Goal: Information Seeking & Learning: Learn about a topic

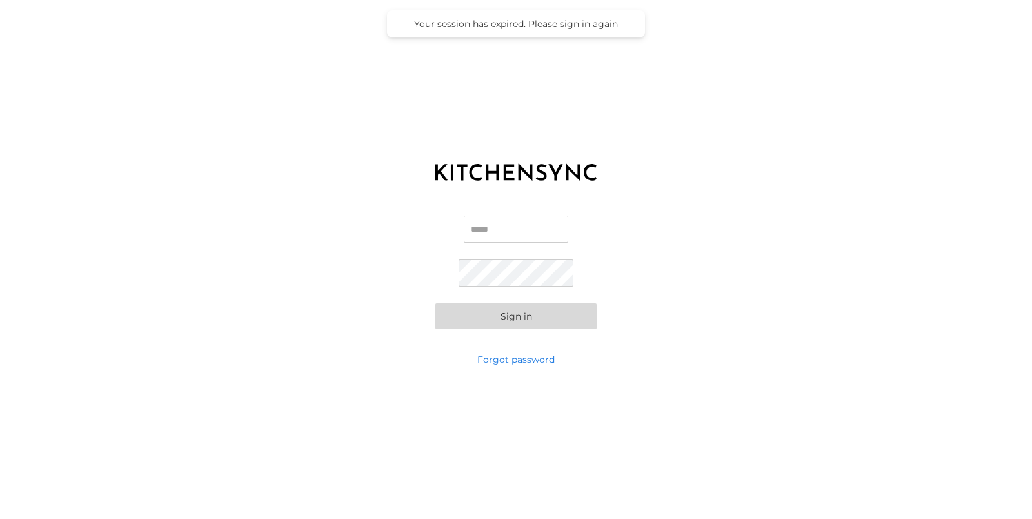
type input "**********"
click at [514, 303] on button "Sign in" at bounding box center [516, 316] width 161 height 26
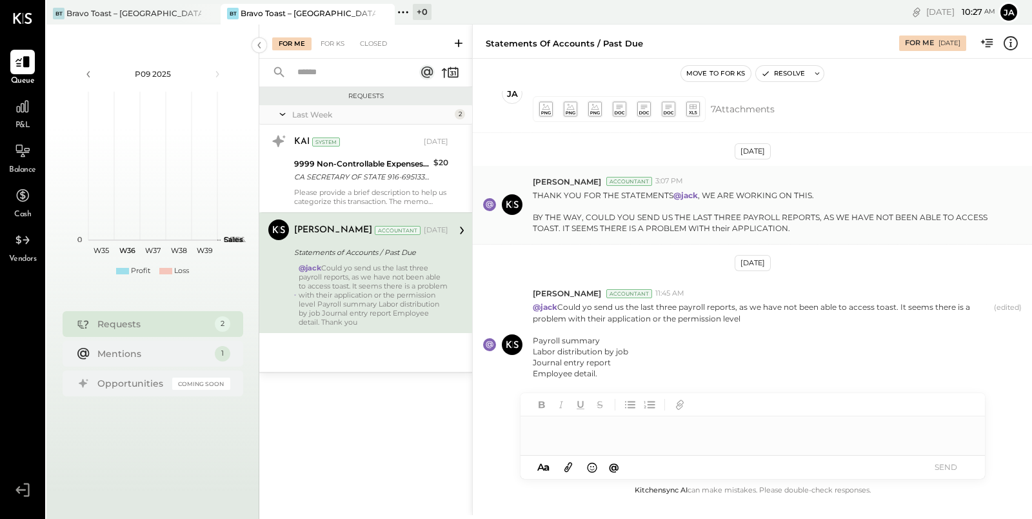
scroll to position [121, 0]
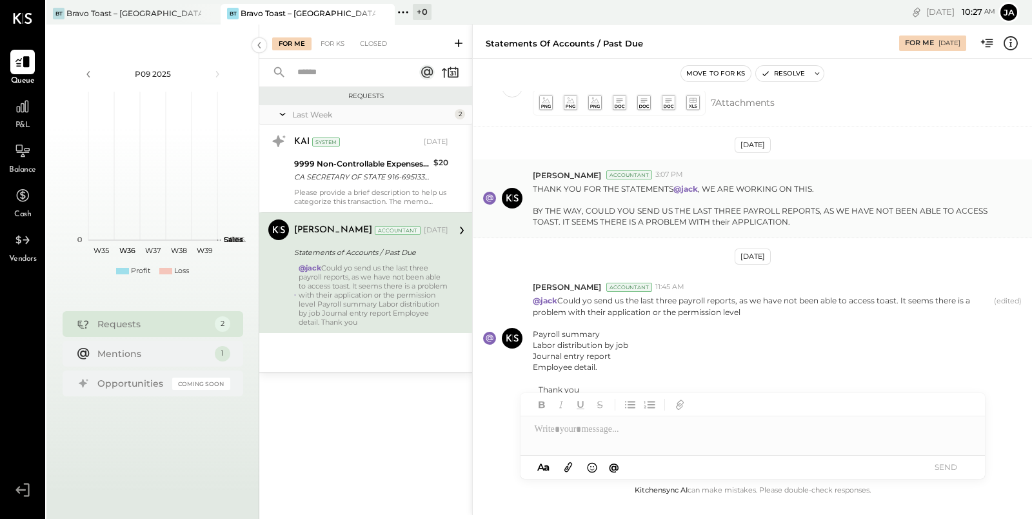
drag, startPoint x: 544, startPoint y: 210, endPoint x: 750, endPoint y: 212, distance: 206.5
click at [750, 211] on p "THANK YOU FOR THE STATEMENTS @[PERSON_NAME] , WE ARE WORKING ON THIS. BY THE WA…" at bounding box center [765, 205] width 465 height 45
drag, startPoint x: 757, startPoint y: 208, endPoint x: 886, endPoint y: 209, distance: 129.1
click at [885, 209] on p "THANK YOU FOR THE STATEMENTS @[PERSON_NAME] , WE ARE WORKING ON THIS. BY THE WA…" at bounding box center [765, 205] width 465 height 45
click at [685, 212] on p "THANK YOU FOR THE STATEMENTS @[PERSON_NAME] , WE ARE WORKING ON THIS. BY THE WA…" at bounding box center [765, 205] width 465 height 45
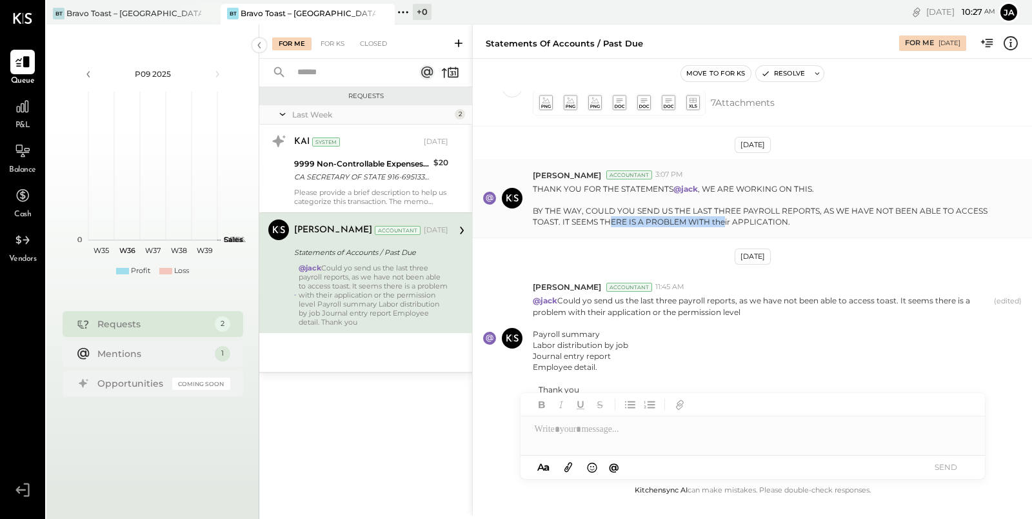
drag, startPoint x: 605, startPoint y: 218, endPoint x: 721, endPoint y: 218, distance: 116.8
click at [721, 218] on p "THANK YOU FOR THE STATEMENTS @[PERSON_NAME] , WE ARE WORKING ON THIS. BY THE WA…" at bounding box center [765, 205] width 465 height 45
click at [744, 218] on p "THANK YOU FOR THE STATEMENTS @[PERSON_NAME] , WE ARE WORKING ON THIS. BY THE WA…" at bounding box center [765, 205] width 465 height 45
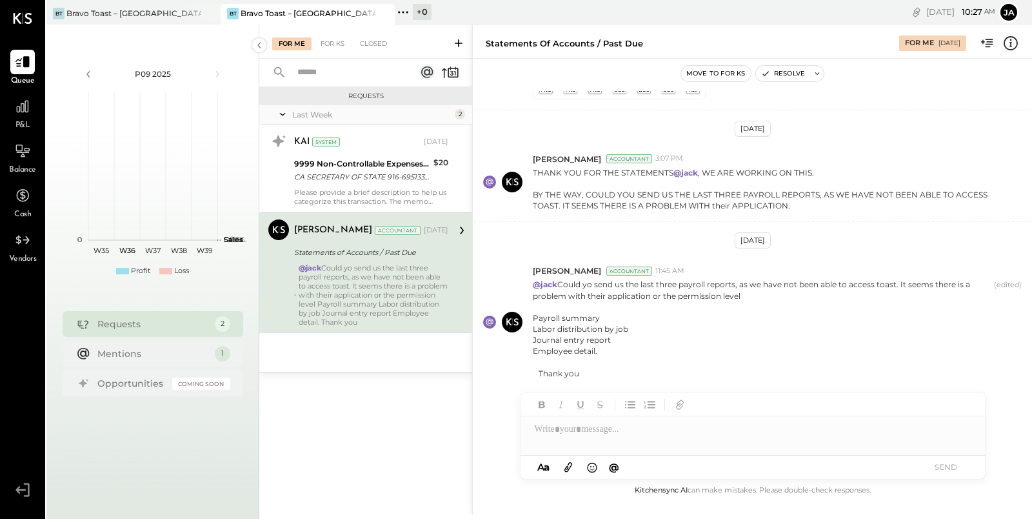
click at [618, 427] on div at bounding box center [753, 429] width 465 height 26
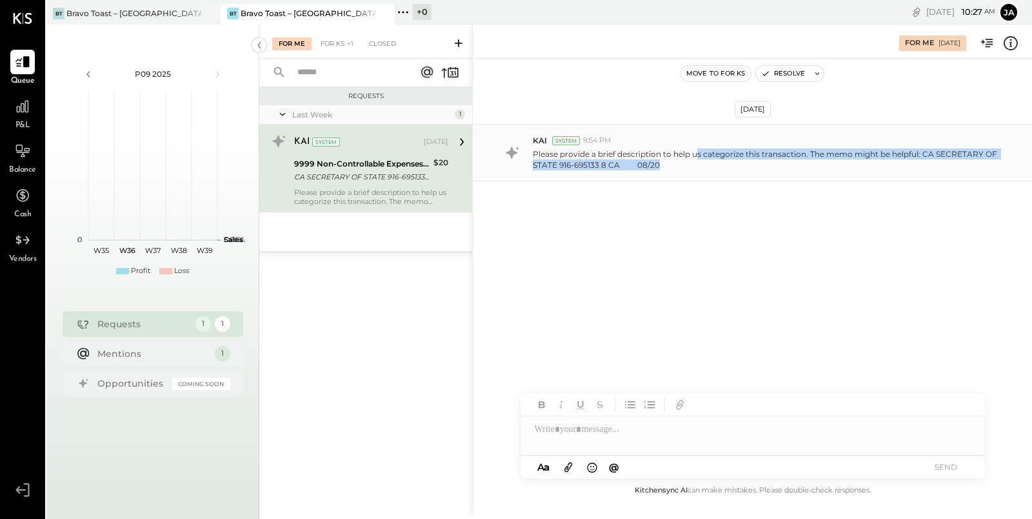
drag, startPoint x: 698, startPoint y: 150, endPoint x: 883, endPoint y: 160, distance: 185.5
click at [881, 159] on p "Please provide a brief description to help us categorize this transaction. The …" at bounding box center [765, 159] width 465 height 22
click at [634, 177] on div "KAI System 9:54 PM Please provide a brief description to help us categorize thi…" at bounding box center [752, 152] width 559 height 57
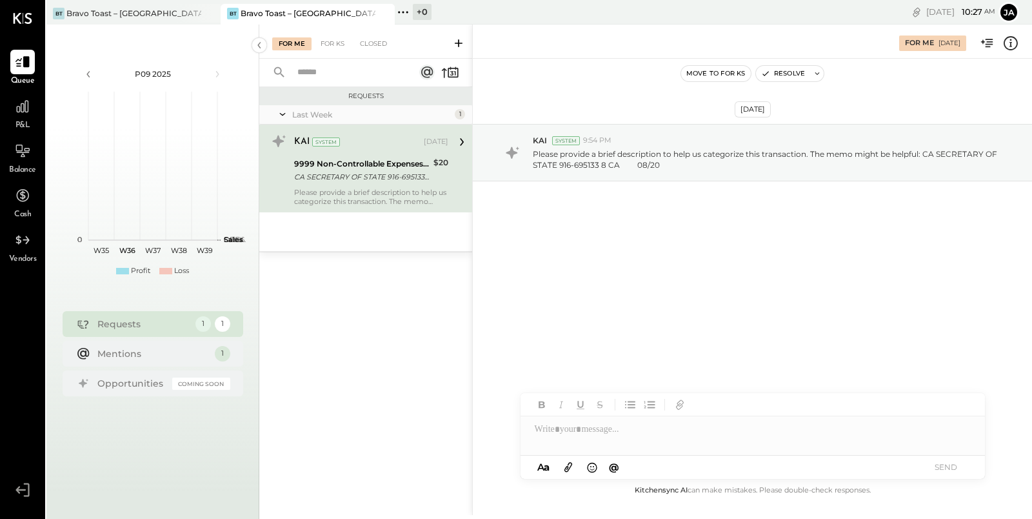
click at [591, 434] on div at bounding box center [753, 435] width 465 height 39
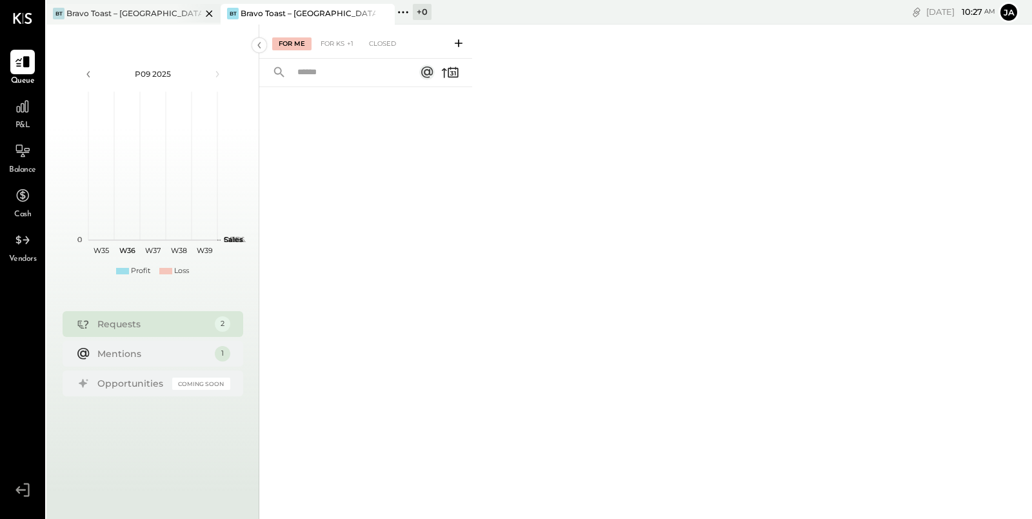
click at [142, 15] on div "Bravo Toast – [GEOGRAPHIC_DATA]" at bounding box center [133, 13] width 135 height 11
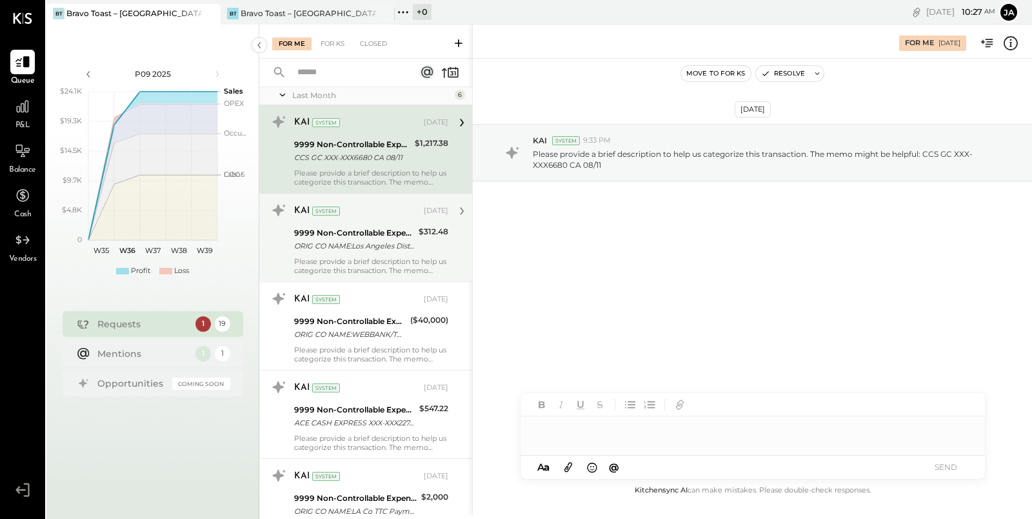
scroll to position [20, 0]
click at [386, 257] on div "Please provide a brief description to help us categorize this transaction. The …" at bounding box center [371, 265] width 154 height 18
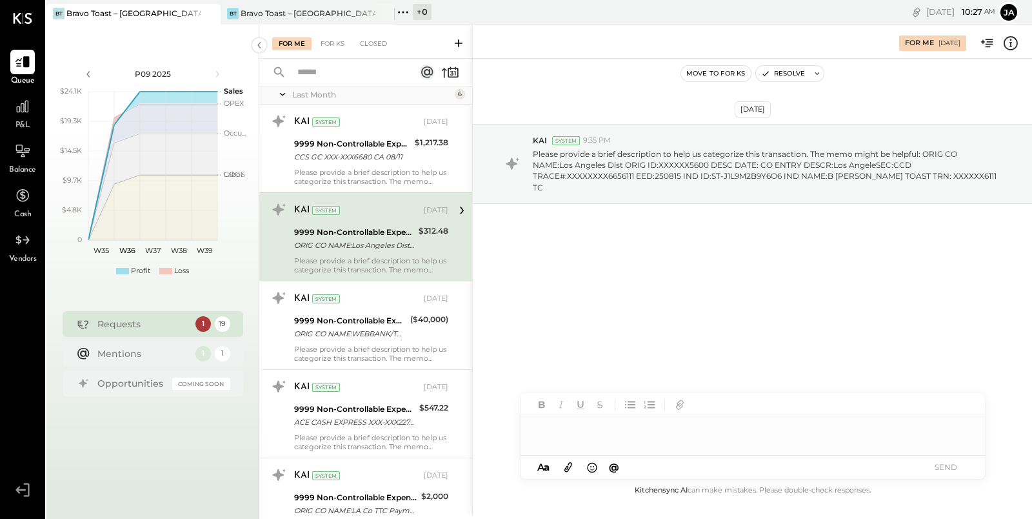
click at [656, 443] on div at bounding box center [753, 424] width 465 height 62
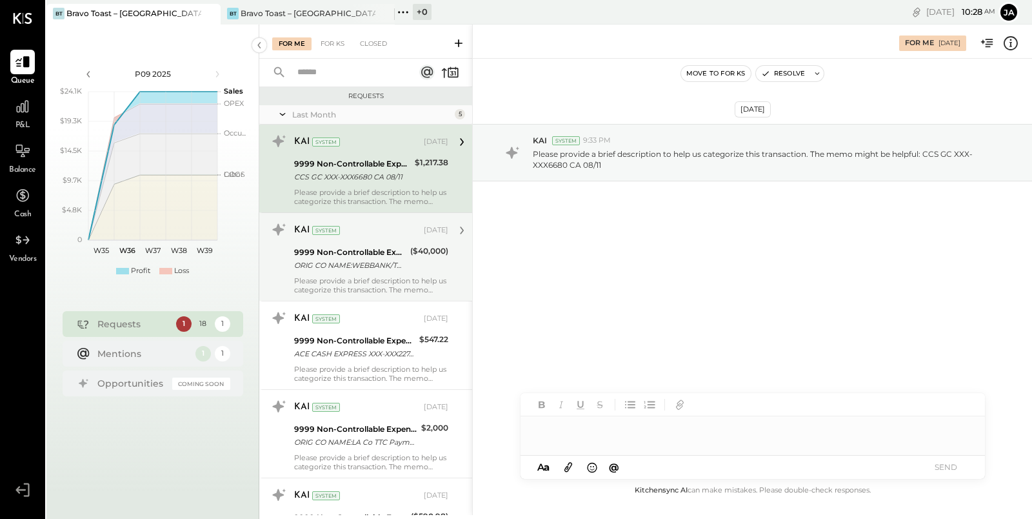
click at [363, 284] on div "Please provide a brief description to help us categorize this transaction. The …" at bounding box center [371, 285] width 154 height 18
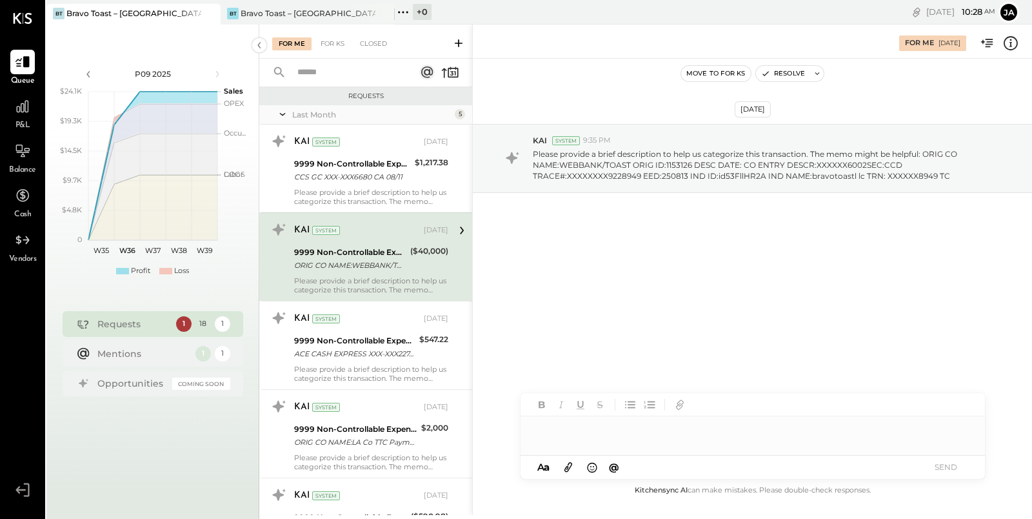
click at [628, 439] on div at bounding box center [753, 429] width 465 height 26
click at [627, 421] on div "**********" at bounding box center [753, 429] width 465 height 26
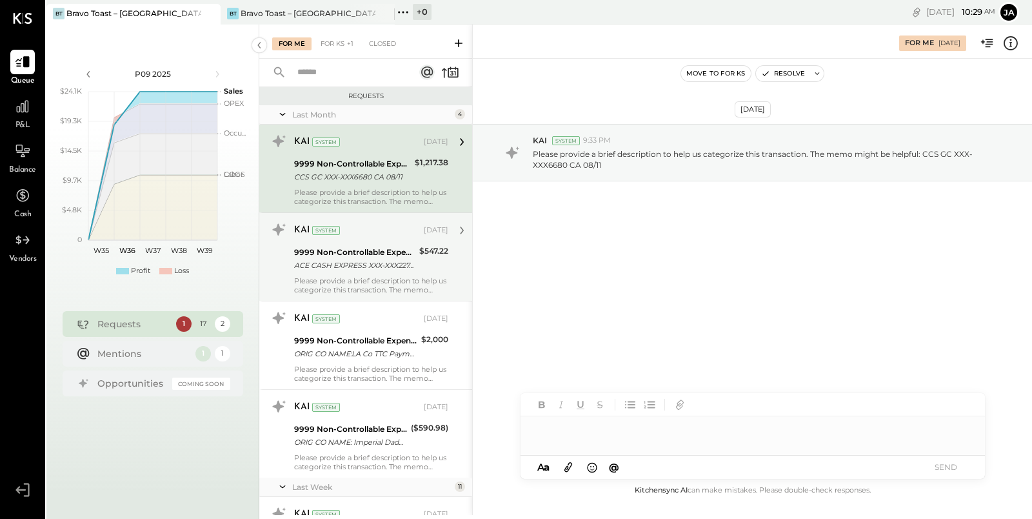
click at [371, 273] on div "KAI System [DATE] 9999 Non-Controllable Expenses:Other Income and Expenses:To B…" at bounding box center [371, 256] width 154 height 75
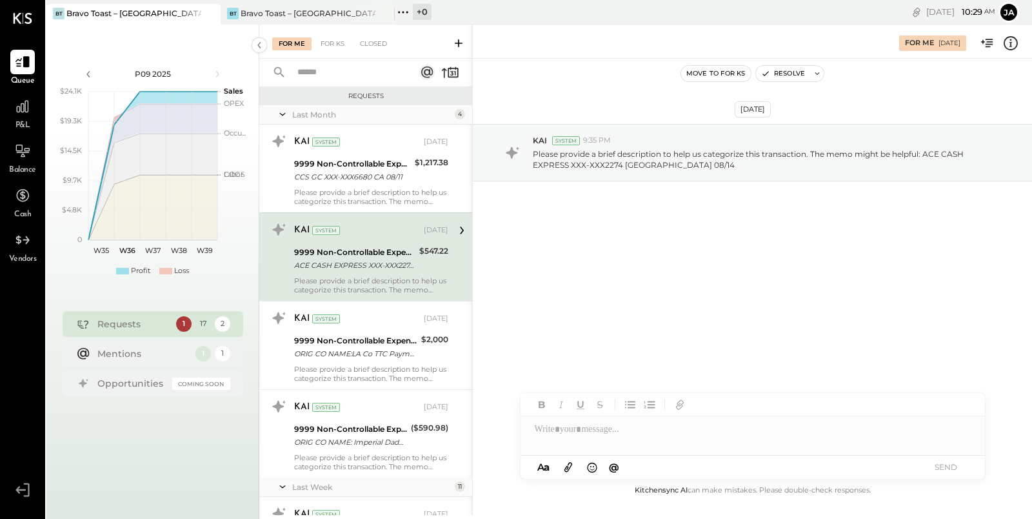
click at [624, 432] on div at bounding box center [753, 435] width 465 height 39
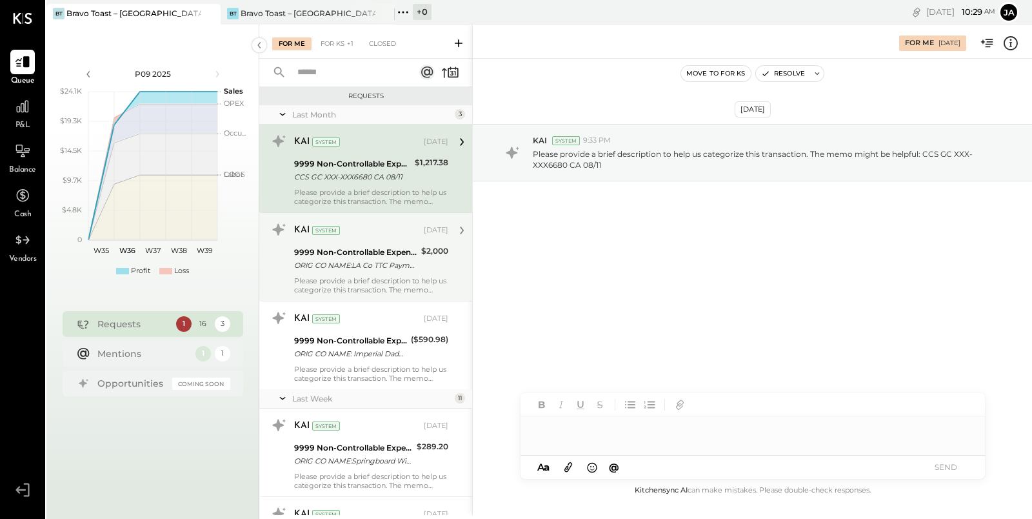
click at [397, 252] on div "9999 Non-Controllable Expenses:Other Income and Expenses:To Be Classified P&L" at bounding box center [355, 252] width 123 height 13
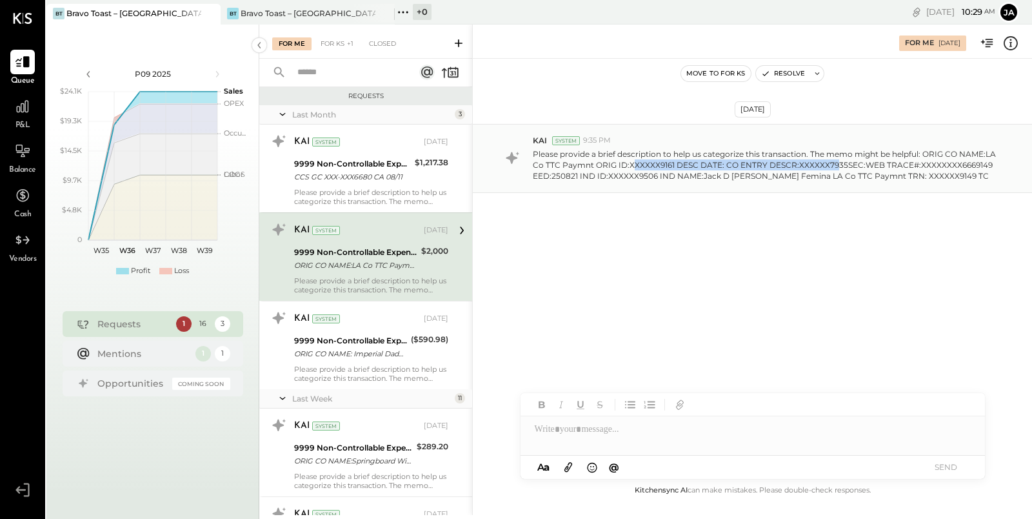
drag, startPoint x: 631, startPoint y: 159, endPoint x: 833, endPoint y: 161, distance: 202.0
click at [833, 161] on p "Please provide a brief description to help us categorize this transaction. The …" at bounding box center [765, 164] width 465 height 33
click at [846, 165] on p "Please provide a brief description to help us categorize this transaction. The …" at bounding box center [765, 164] width 465 height 33
drag, startPoint x: 563, startPoint y: 162, endPoint x: 741, endPoint y: 164, distance: 178.1
click at [739, 164] on p "Please provide a brief description to help us categorize this transaction. The …" at bounding box center [765, 164] width 465 height 33
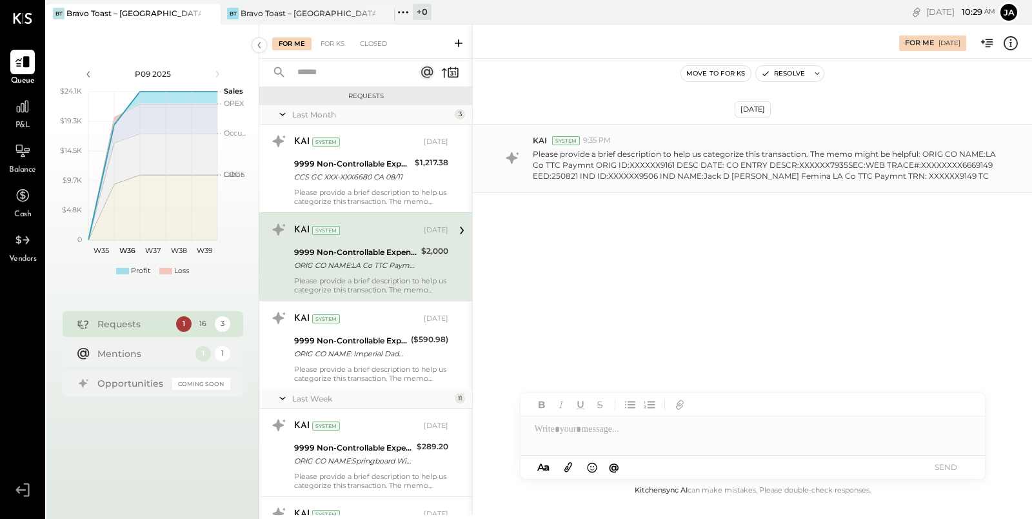
click at [789, 172] on p "Please provide a brief description to help us categorize this transaction. The …" at bounding box center [765, 164] width 465 height 33
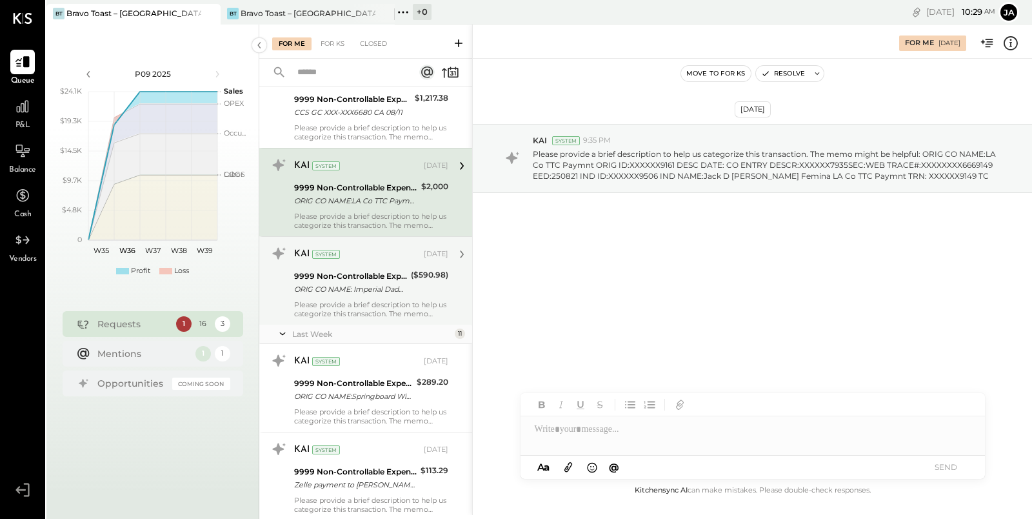
scroll to position [65, 0]
click at [365, 296] on div "KAI System [DATE] 9999 Non-Controllable Expenses:Other Income and Expenses:To B…" at bounding box center [371, 280] width 154 height 75
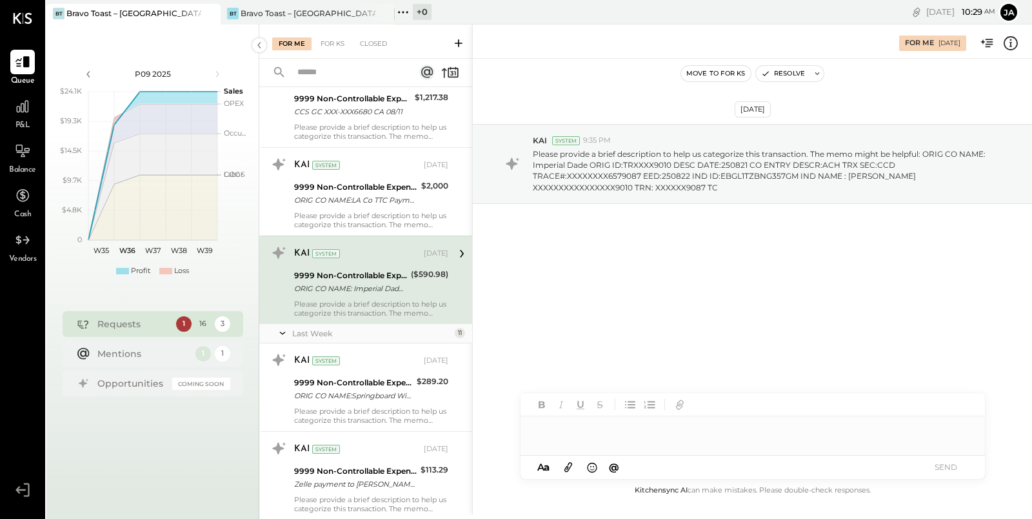
click at [630, 426] on div at bounding box center [753, 435] width 465 height 39
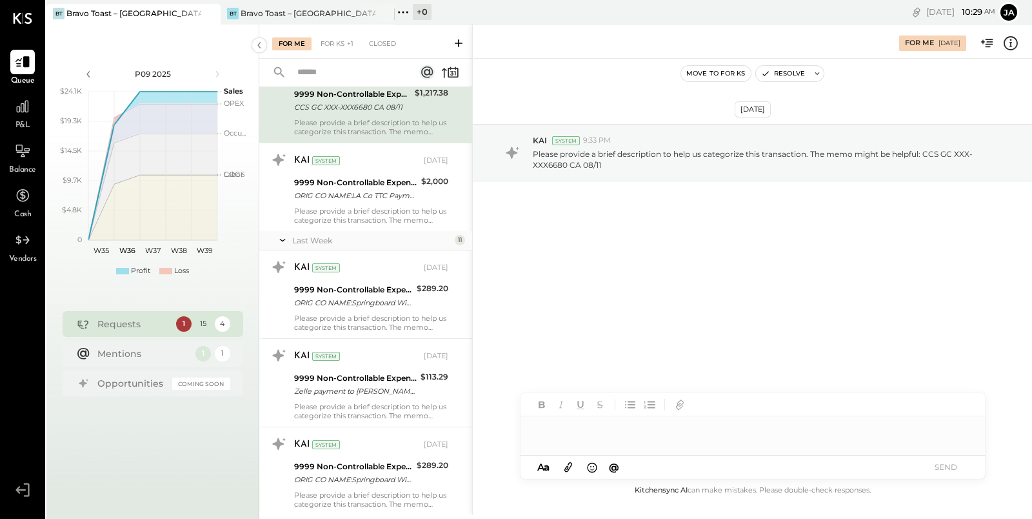
scroll to position [74, 0]
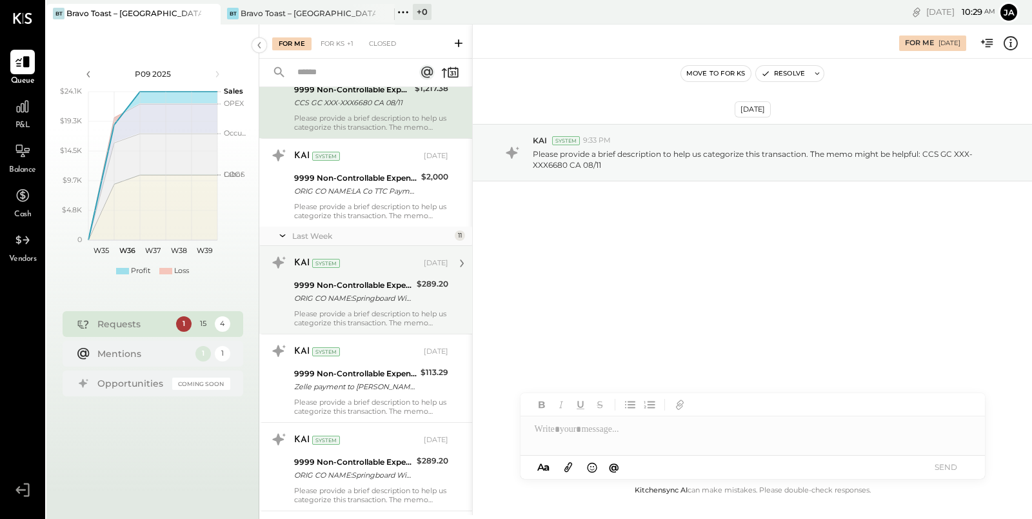
click at [370, 307] on div "KAI System [DATE] 9999 Non-Controllable Expenses:Other Income and Expenses:To B…" at bounding box center [371, 289] width 154 height 75
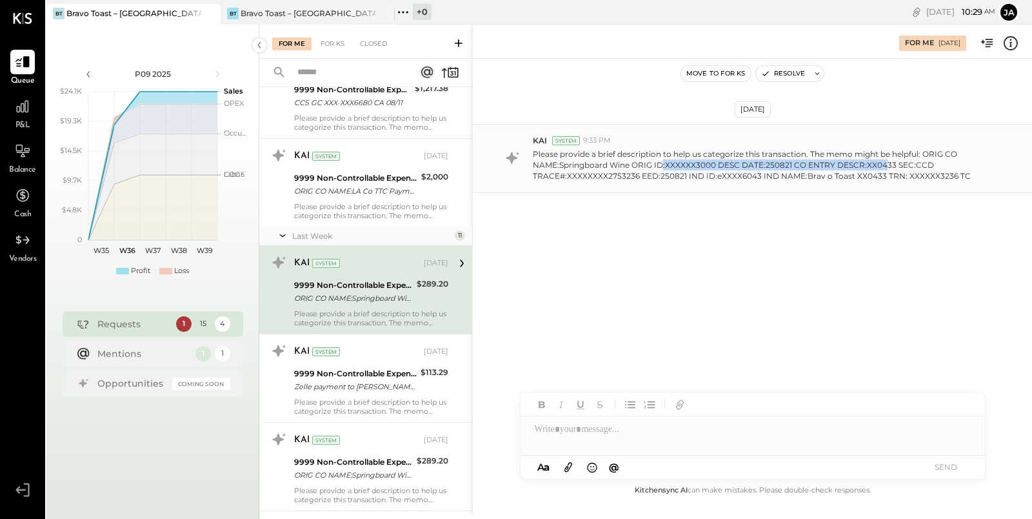
drag, startPoint x: 661, startPoint y: 159, endPoint x: 881, endPoint y: 163, distance: 220.1
click at [881, 162] on p "Please provide a brief description to help us categorize this transaction. The …" at bounding box center [765, 164] width 465 height 33
click at [879, 174] on p "Please provide a brief description to help us categorize this transaction. The …" at bounding box center [765, 164] width 465 height 33
click at [690, 439] on div at bounding box center [753, 429] width 465 height 26
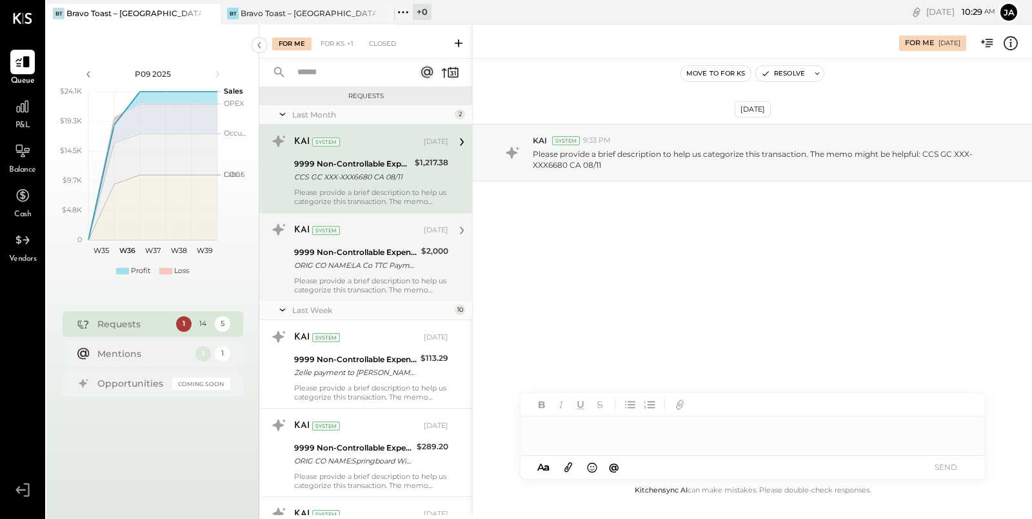
click at [406, 276] on div "Please provide a brief description to help us categorize this transaction. The …" at bounding box center [371, 285] width 154 height 18
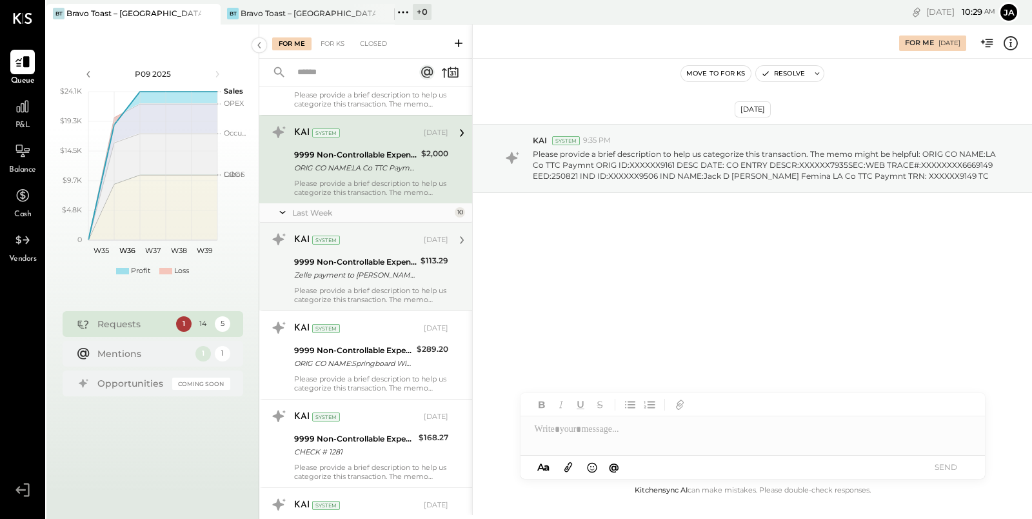
scroll to position [99, 0]
click at [365, 281] on div "KAI System [DATE] 9999 Non-Controllable Expenses:Other Income and Expenses:To B…" at bounding box center [371, 265] width 154 height 75
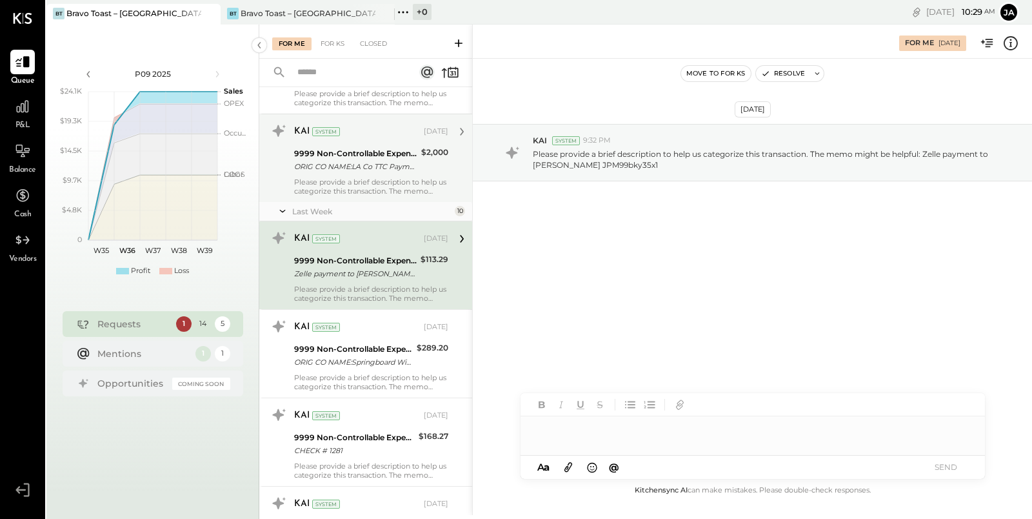
click at [599, 439] on div at bounding box center [753, 435] width 465 height 39
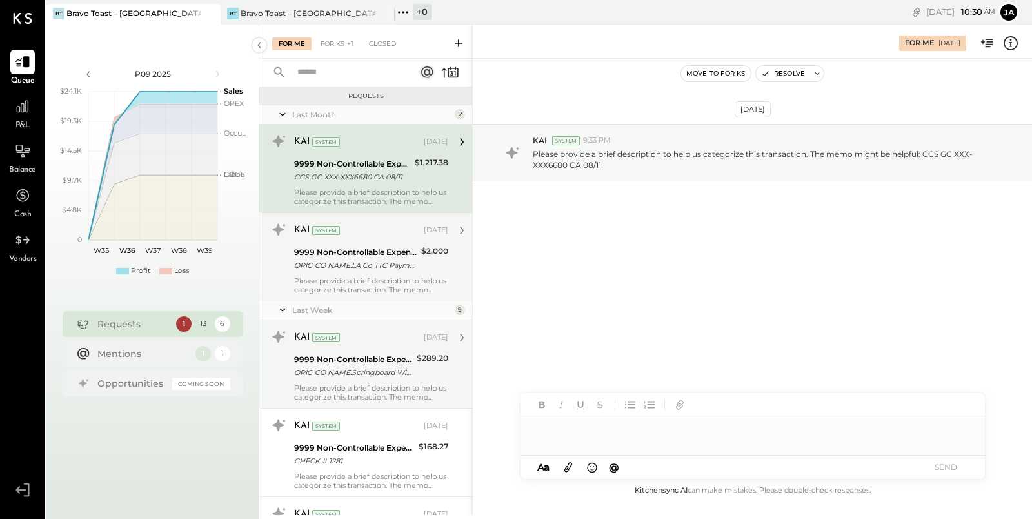
click at [361, 377] on div "ORIG CO NAME:Springboard Wine ORIG ID:XXXXXX3000 DESC DATE:250826 CO ENTRY DESC…" at bounding box center [353, 372] width 119 height 13
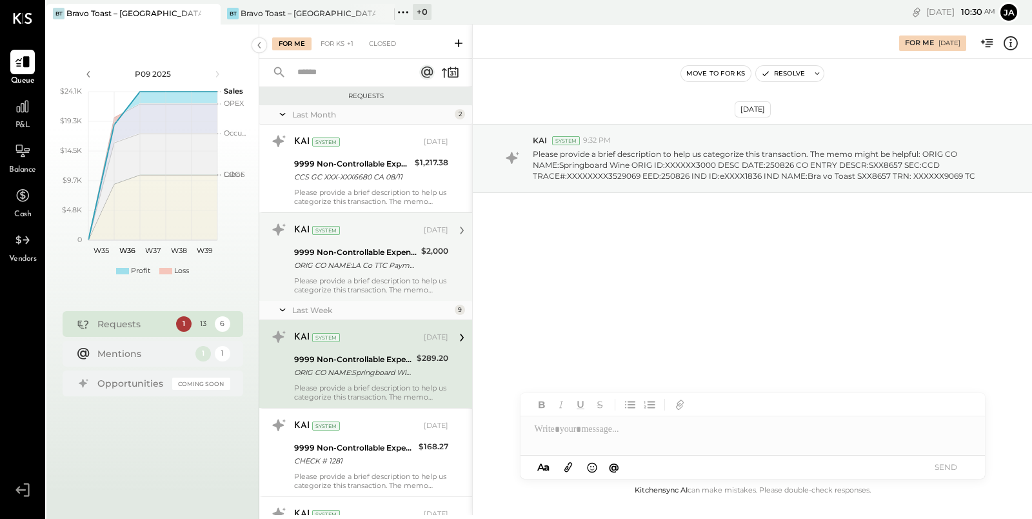
click at [584, 438] on div at bounding box center [753, 429] width 465 height 26
drag, startPoint x: 638, startPoint y: 431, endPoint x: 496, endPoint y: 430, distance: 142.0
click at [498, 430] on div "**********" at bounding box center [752, 270] width 560 height 490
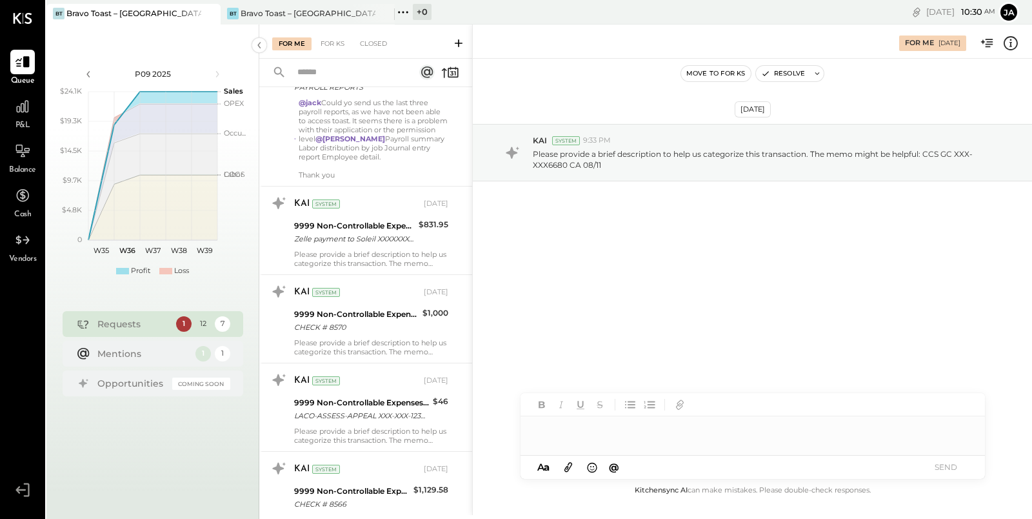
scroll to position [788, 0]
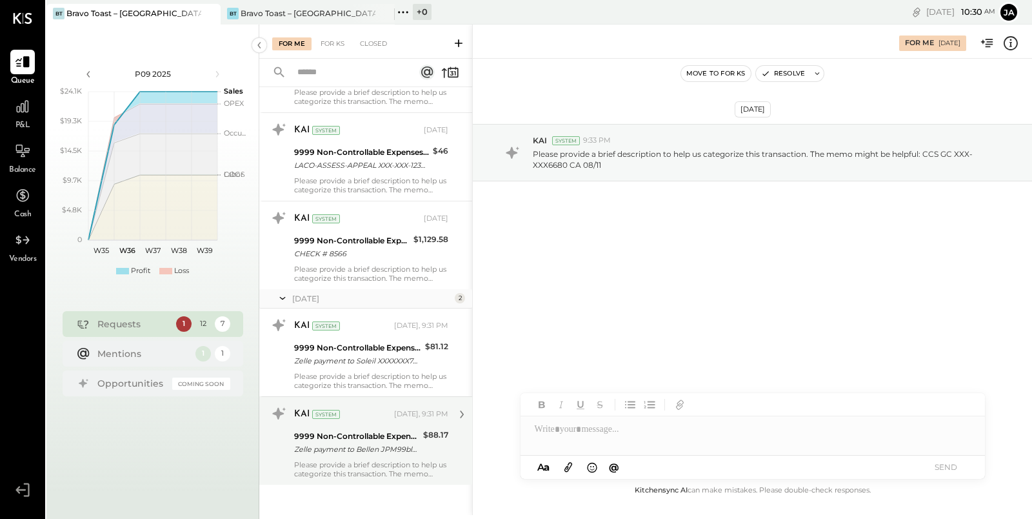
click at [383, 443] on div "Zelle payment to Bellen JPM99bl7stxc" at bounding box center [356, 449] width 125 height 13
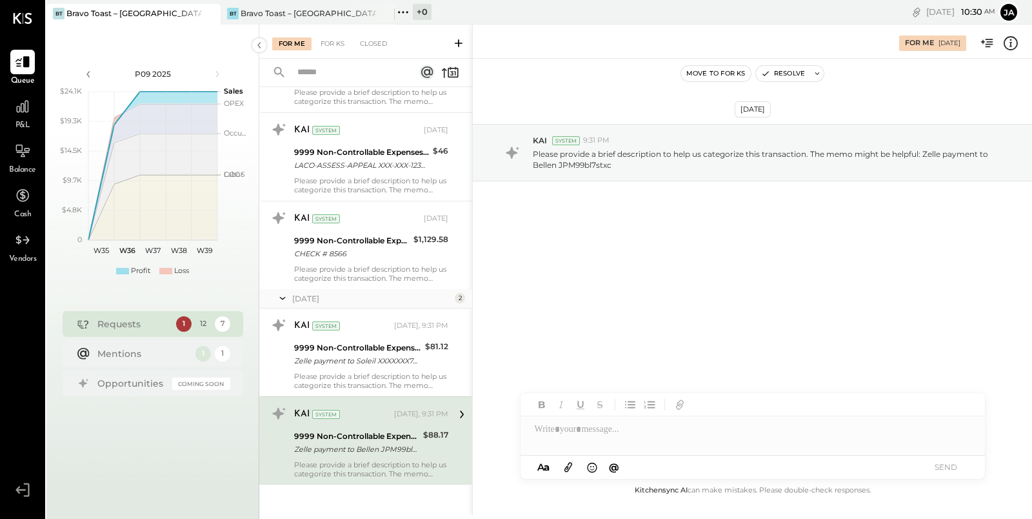
click at [585, 437] on div at bounding box center [753, 435] width 465 height 39
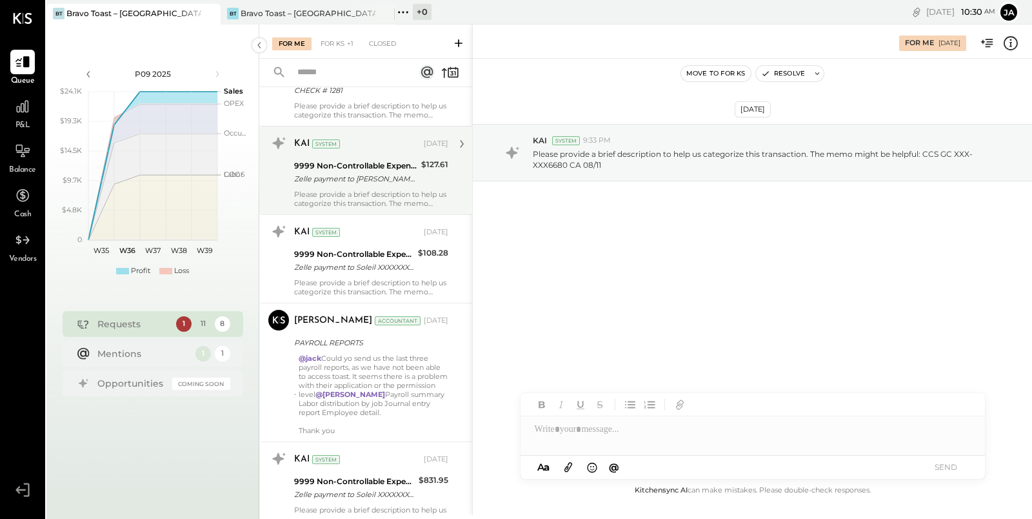
scroll to position [700, 0]
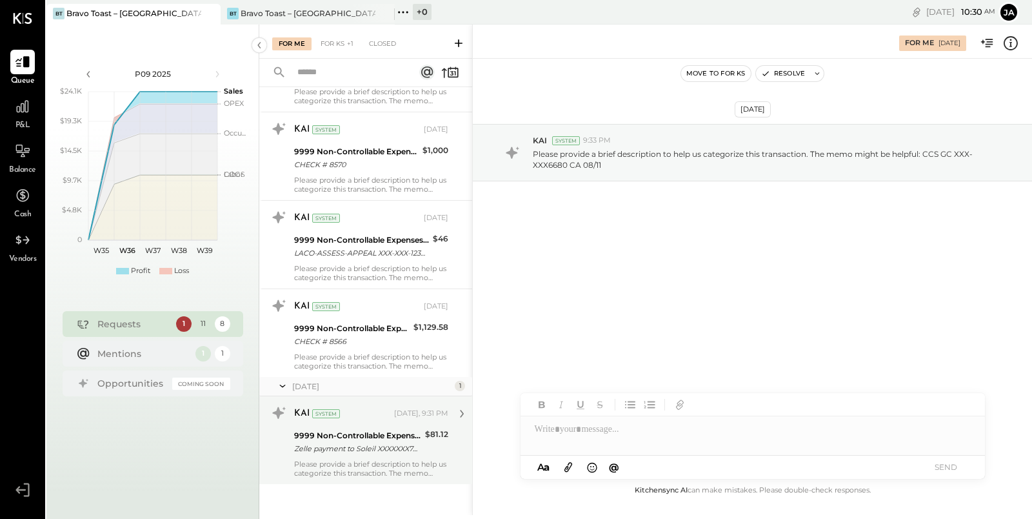
click at [390, 430] on div "9999 Non-Controllable Expenses:Other Income and Expenses:To Be Classified P&L" at bounding box center [357, 435] width 127 height 13
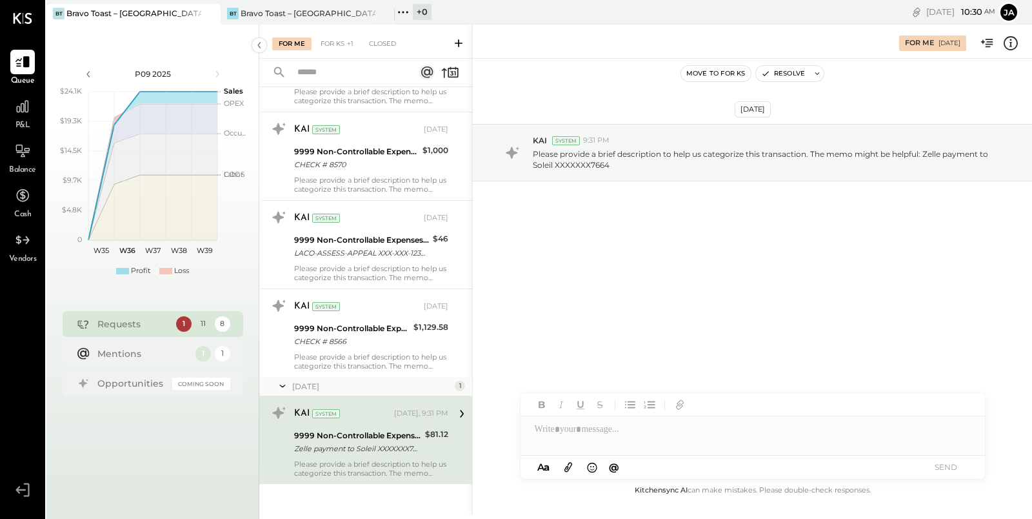
click at [628, 428] on div at bounding box center [753, 429] width 465 height 26
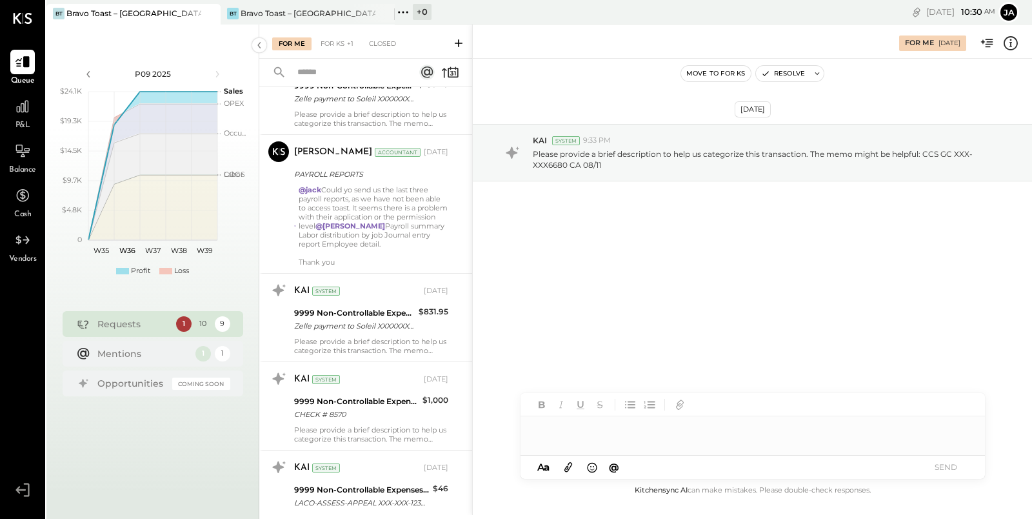
scroll to position [593, 0]
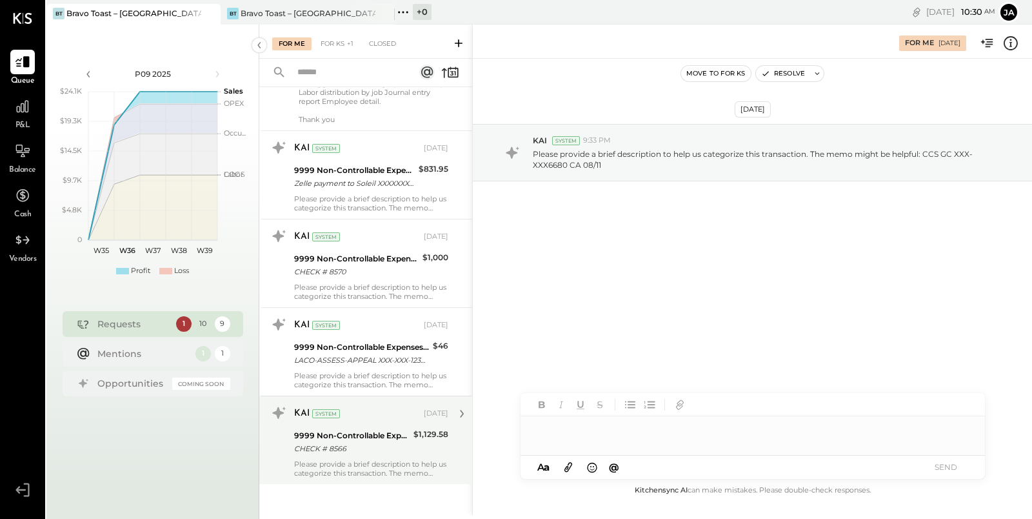
click at [376, 442] on div "CHECK # 8566" at bounding box center [351, 448] width 115 height 13
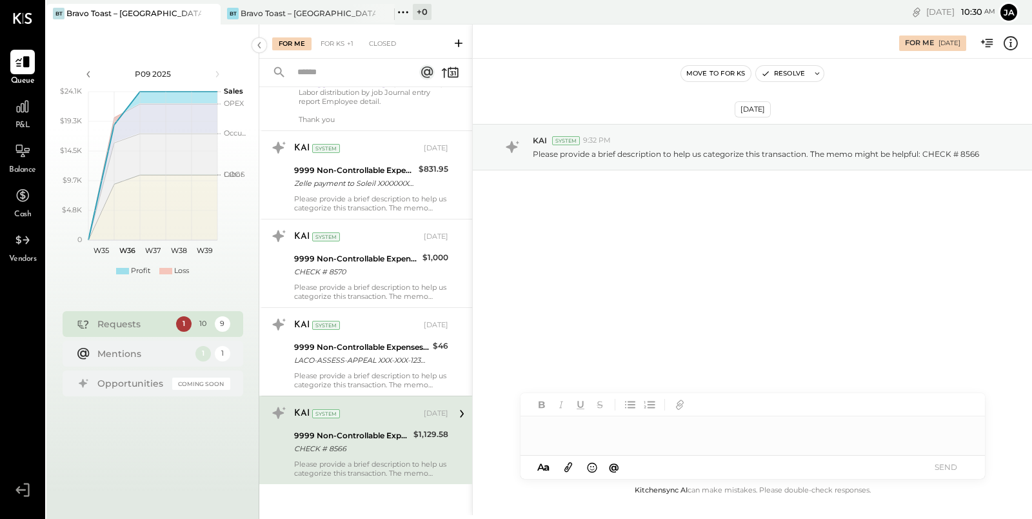
click at [585, 445] on div at bounding box center [753, 424] width 465 height 62
click at [601, 429] on div at bounding box center [753, 429] width 465 height 26
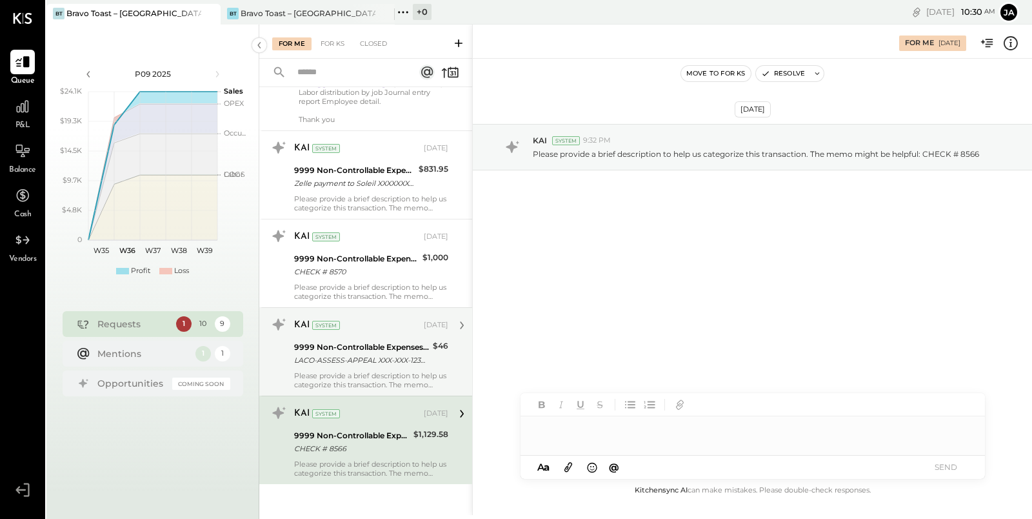
click at [375, 354] on div "LACO-ASSESS-APPEAL XXX-XXX-1234 CA 08/20" at bounding box center [361, 360] width 135 height 13
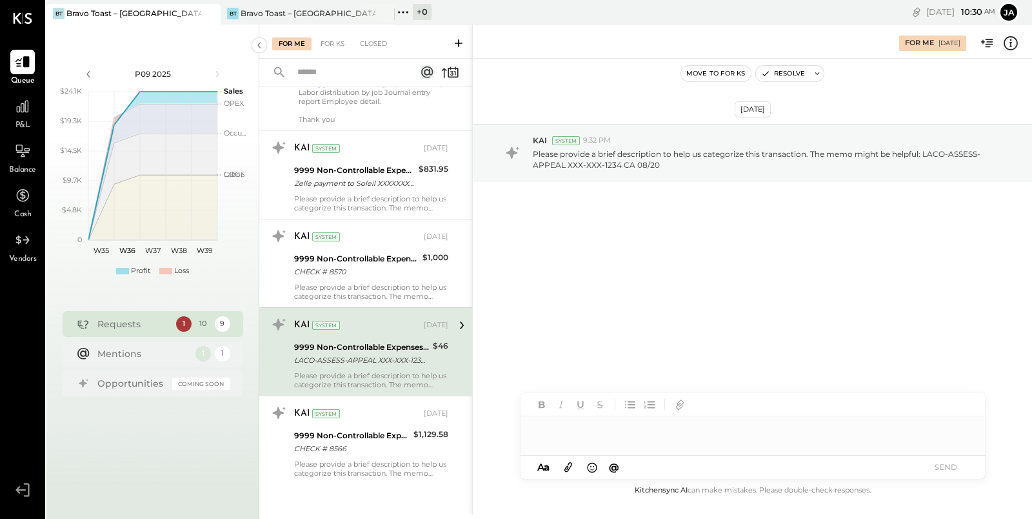
click at [563, 417] on div at bounding box center [753, 429] width 465 height 26
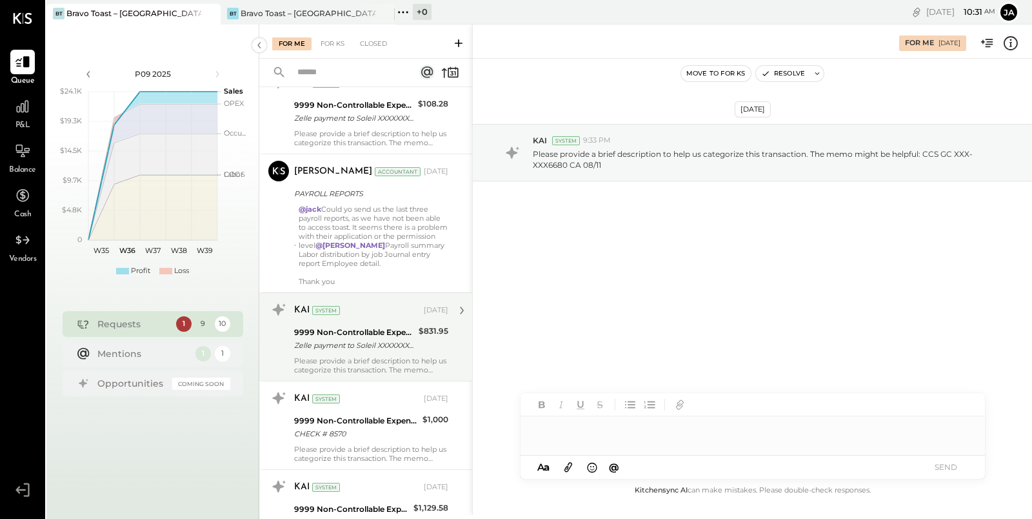
scroll to position [505, 0]
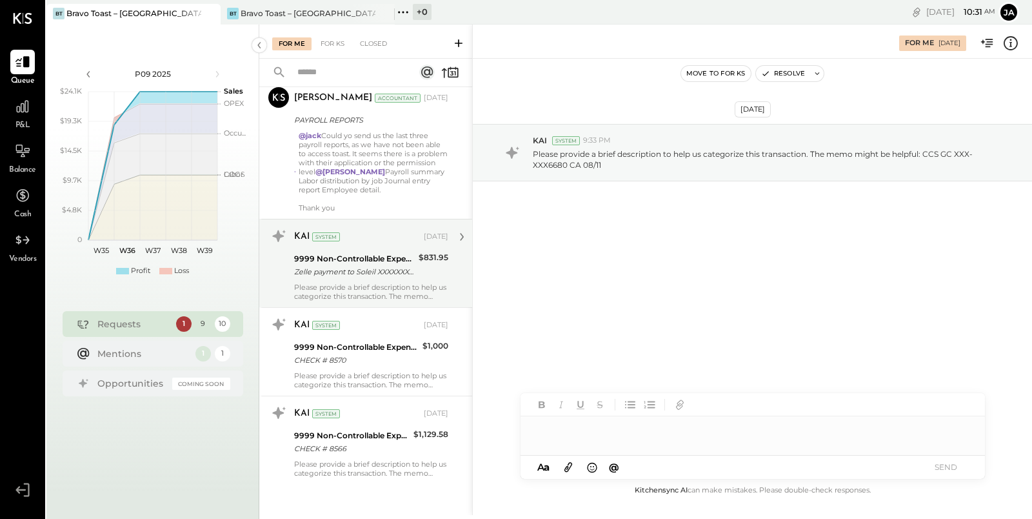
click at [374, 279] on div "KAI System [DATE] 9999 Non-Controllable Expenses:Other Income and Expenses:To B…" at bounding box center [371, 263] width 154 height 75
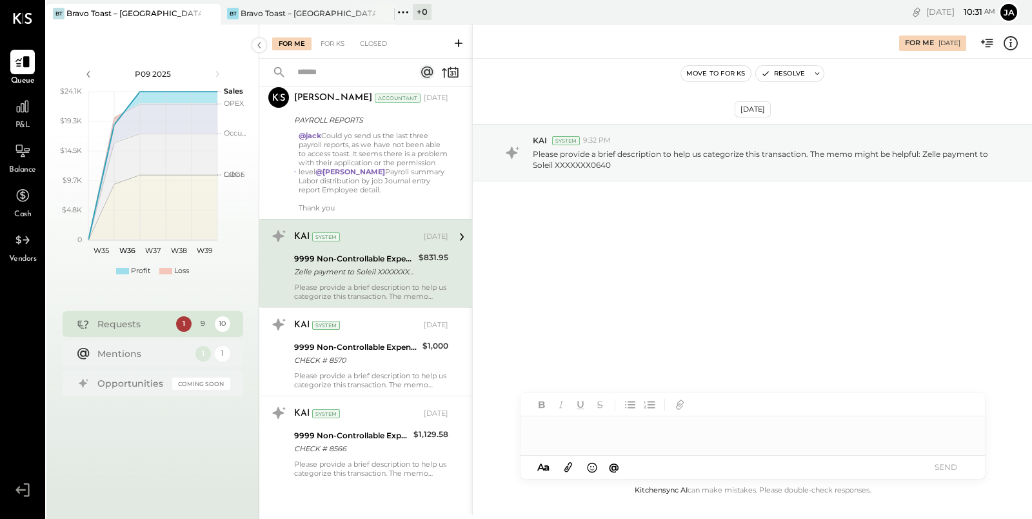
click at [583, 443] on div at bounding box center [753, 424] width 465 height 62
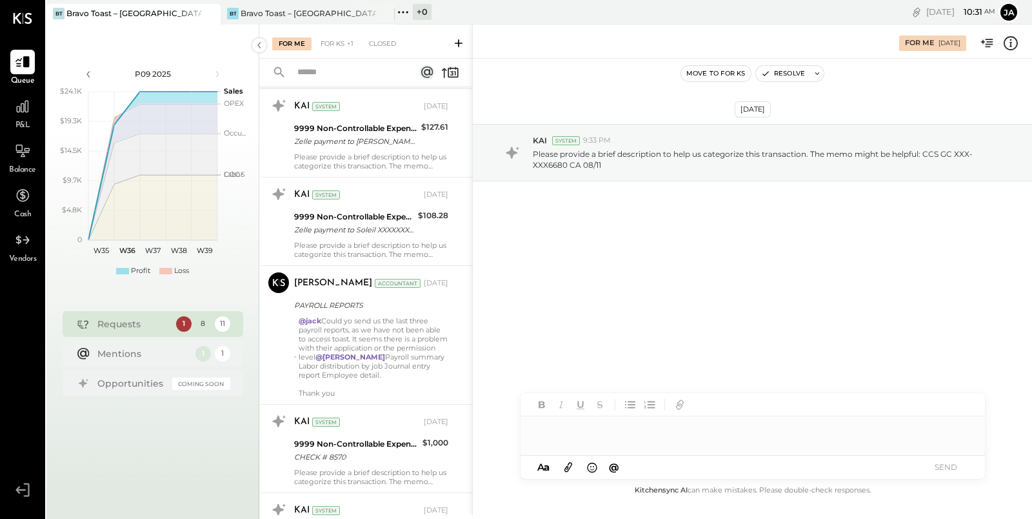
scroll to position [417, 0]
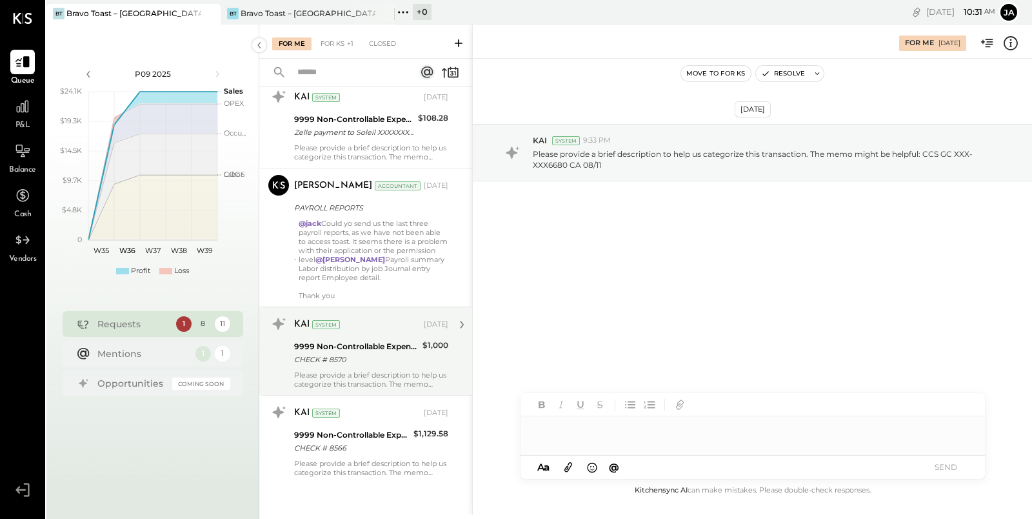
click at [376, 361] on div "CHECK # 8570" at bounding box center [356, 359] width 125 height 13
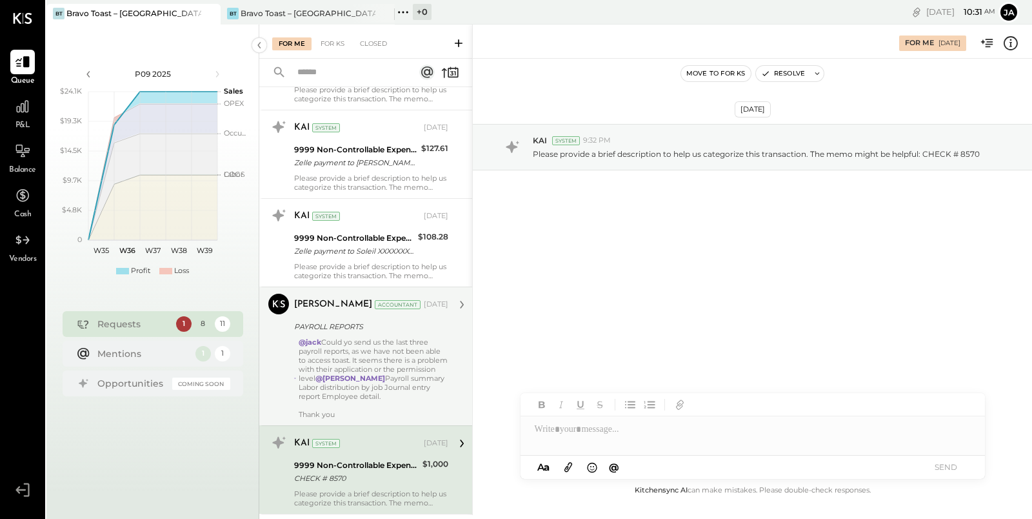
scroll to position [297, 0]
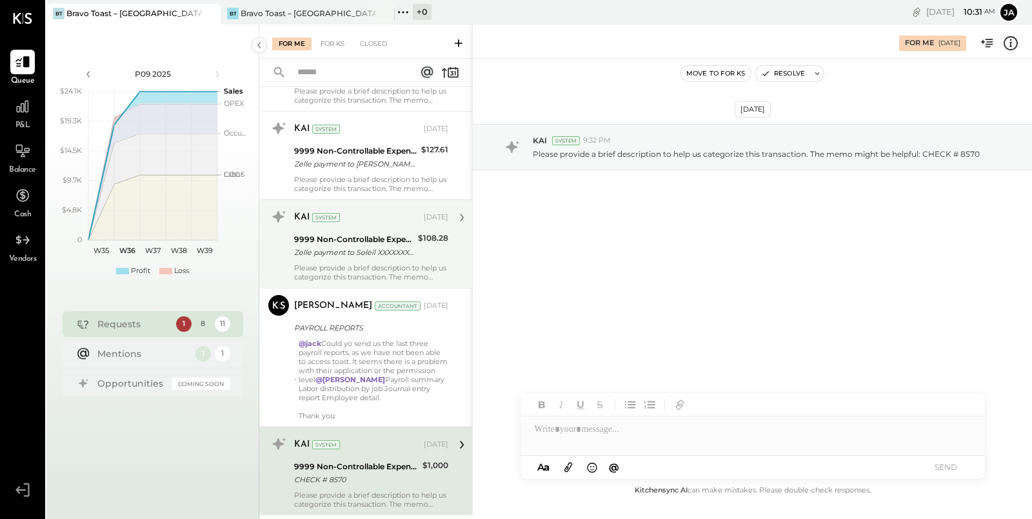
click at [413, 263] on div "Please provide a brief description to help us categorize this transaction. The …" at bounding box center [371, 272] width 154 height 18
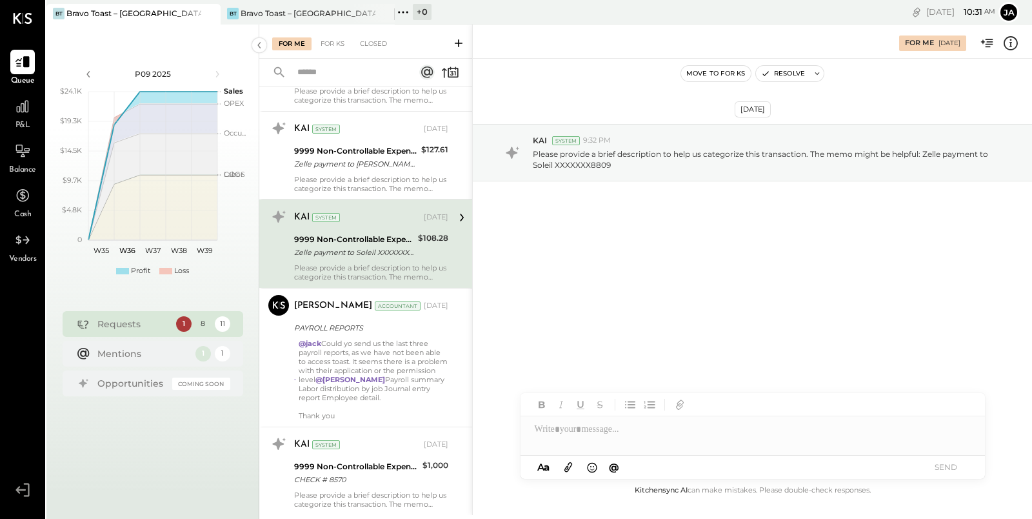
click at [638, 429] on div at bounding box center [753, 429] width 465 height 26
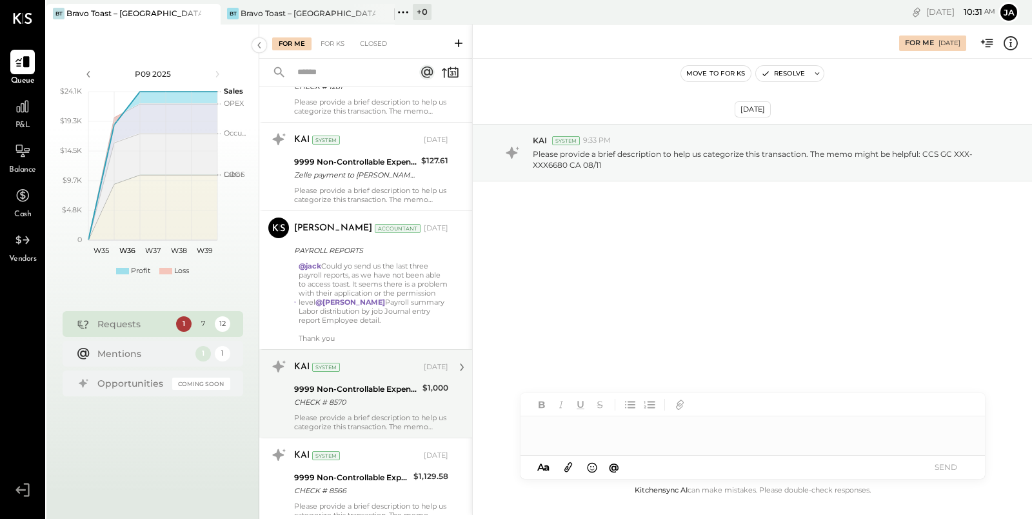
scroll to position [277, 0]
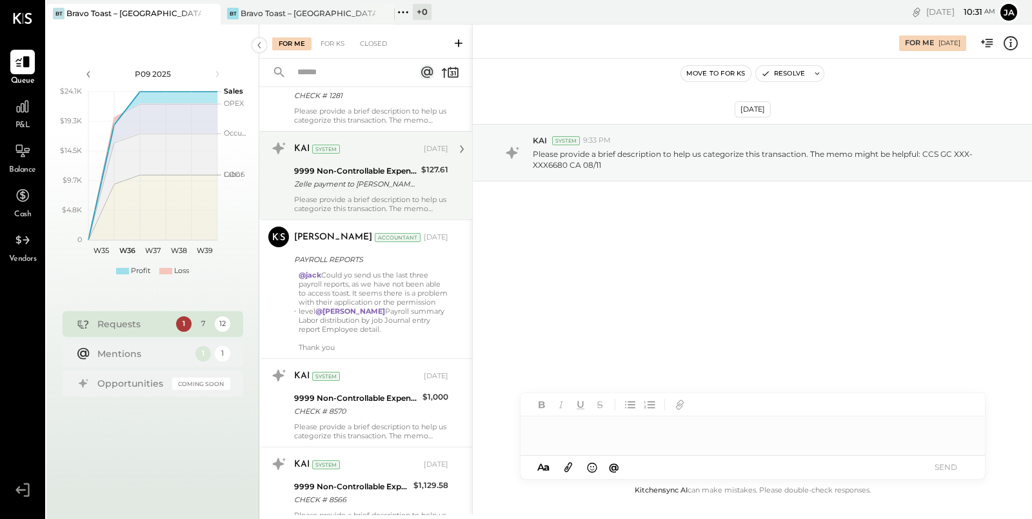
click at [416, 170] on div "9999 Non-Controllable Expenses:Other Income and Expenses:To Be Classified P&L Z…" at bounding box center [371, 177] width 154 height 28
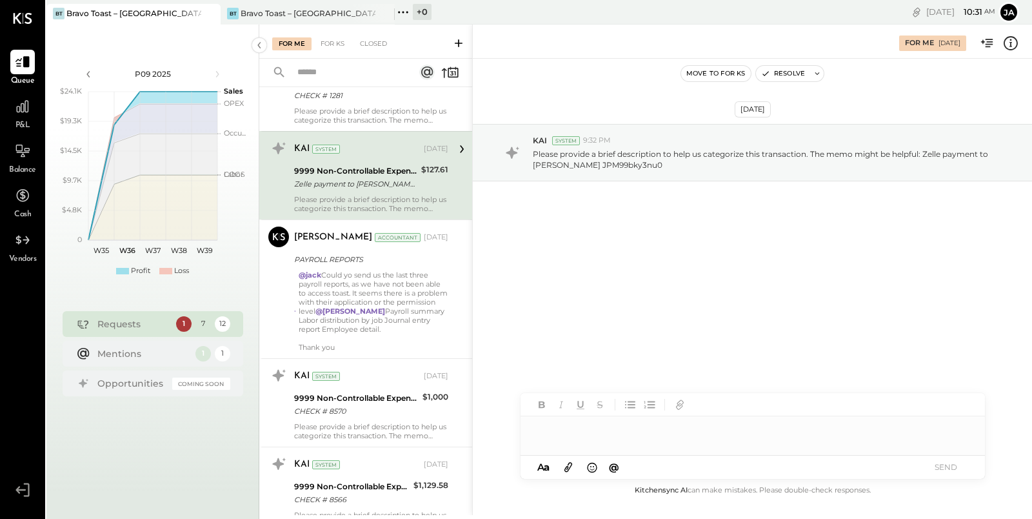
click at [553, 439] on div at bounding box center [753, 429] width 465 height 26
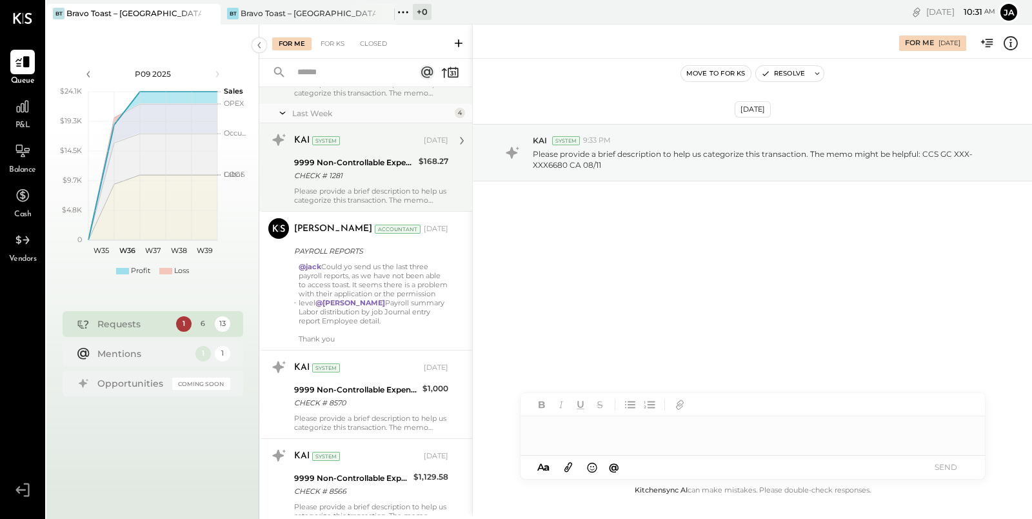
scroll to position [241, 0]
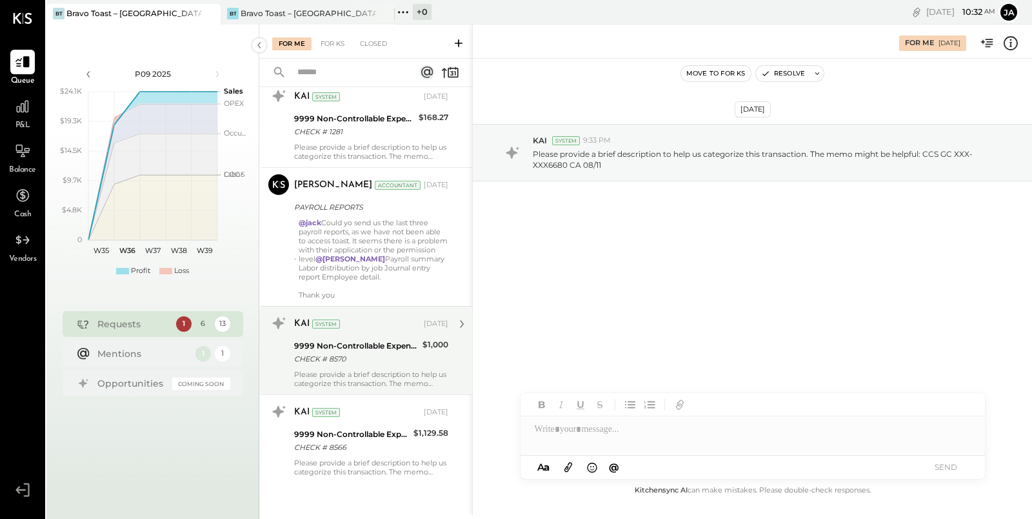
click at [394, 359] on div "CHECK # 8570" at bounding box center [356, 358] width 125 height 13
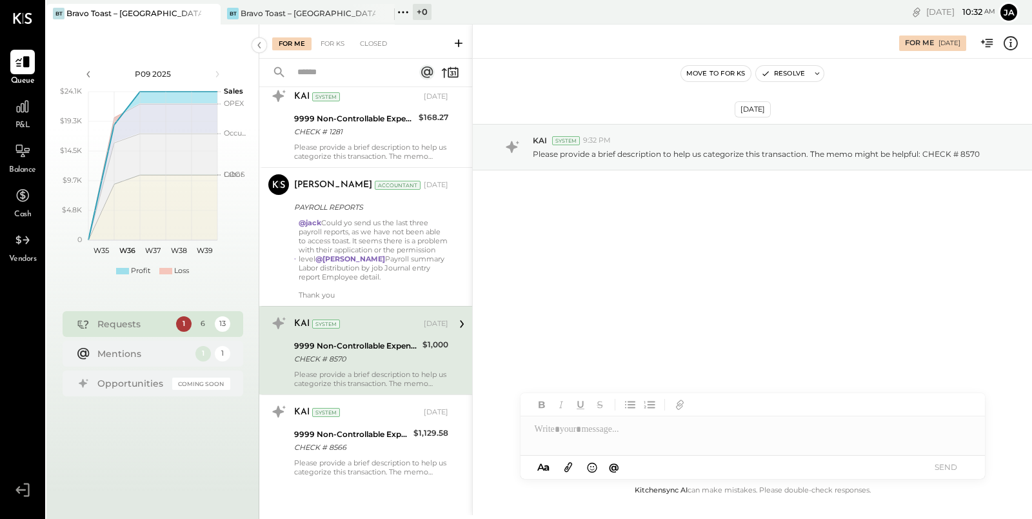
click at [621, 440] on div at bounding box center [753, 429] width 465 height 26
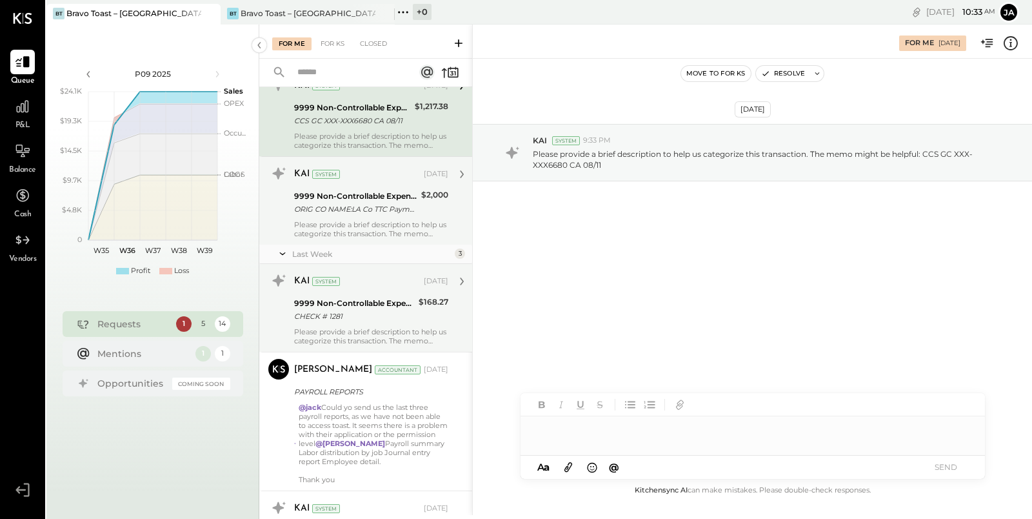
scroll to position [58, 0]
click at [390, 325] on div "Please provide a brief description to help us categorize this transaction. The …" at bounding box center [371, 334] width 154 height 18
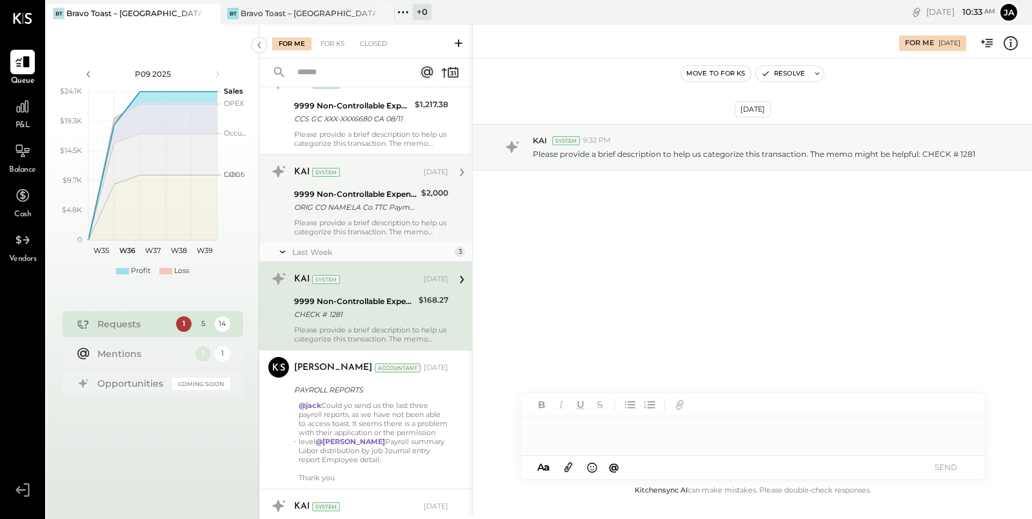
click at [607, 429] on div at bounding box center [753, 429] width 465 height 26
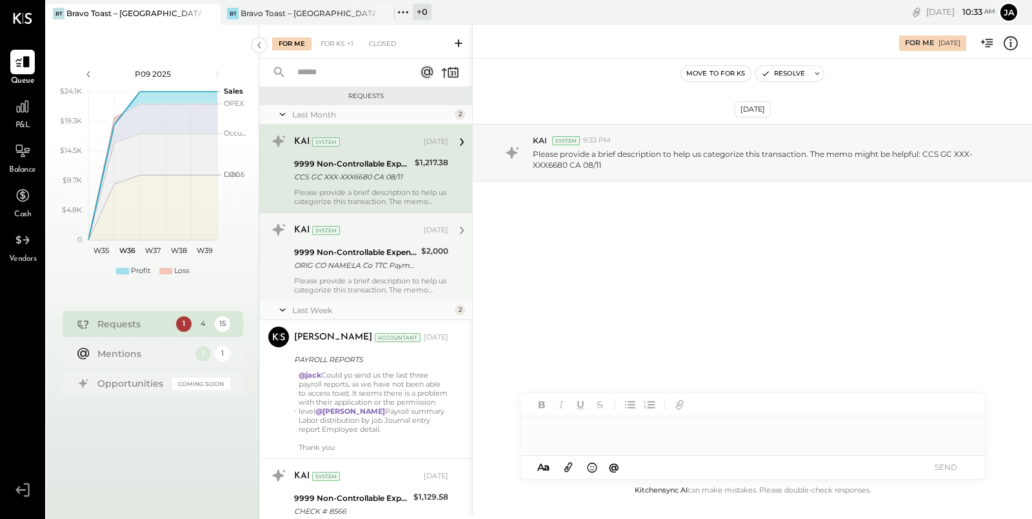
click at [399, 268] on div "ORIG CO NAME:LA Co TTC Paymnt ORIG ID:XXXXXX9161 DESC DATE: CO ENTRY DESCR:XXXX…" at bounding box center [355, 265] width 123 height 13
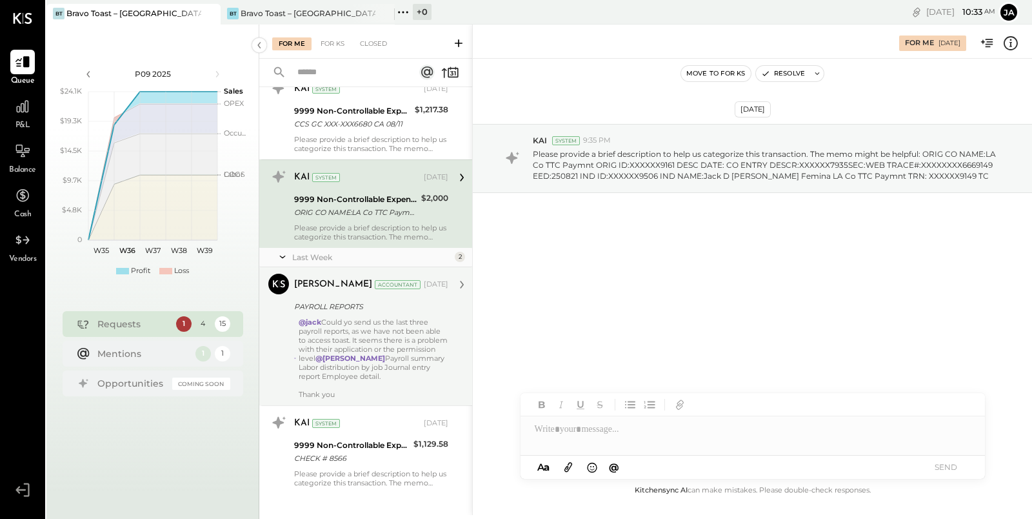
scroll to position [64, 0]
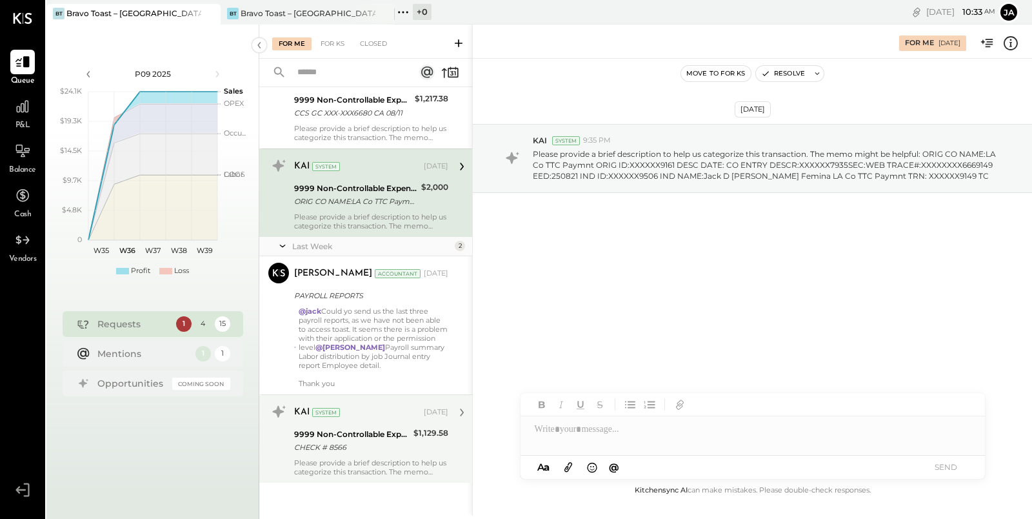
click at [401, 459] on div "Please provide a brief description to help us categorize this transaction. The …" at bounding box center [371, 467] width 154 height 18
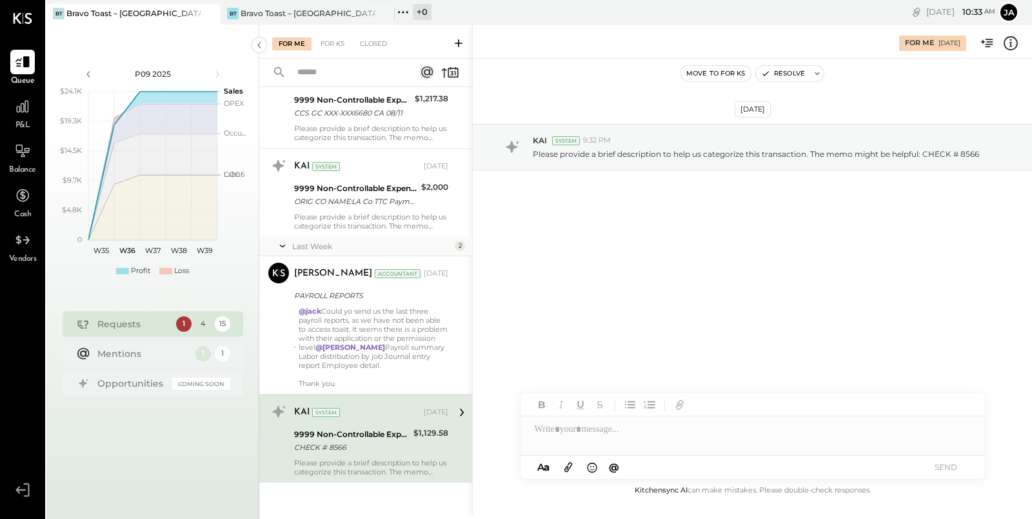
click at [423, 458] on div "Please provide a brief description to help us categorize this transaction. The …" at bounding box center [371, 467] width 154 height 18
click at [628, 441] on div at bounding box center [753, 429] width 465 height 26
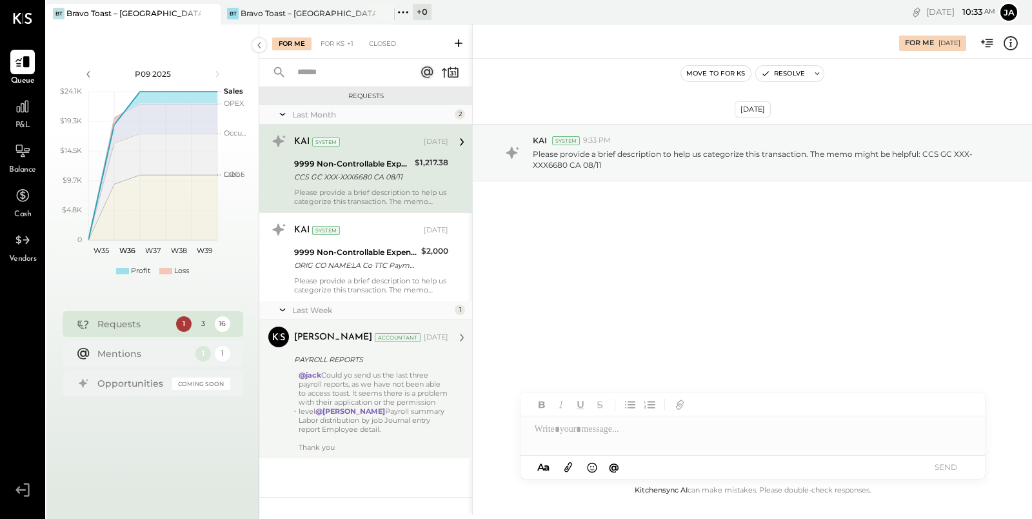
click at [408, 391] on div "@[PERSON_NAME] Could yo send us the last three payroll reports, as we have not …" at bounding box center [374, 410] width 150 height 81
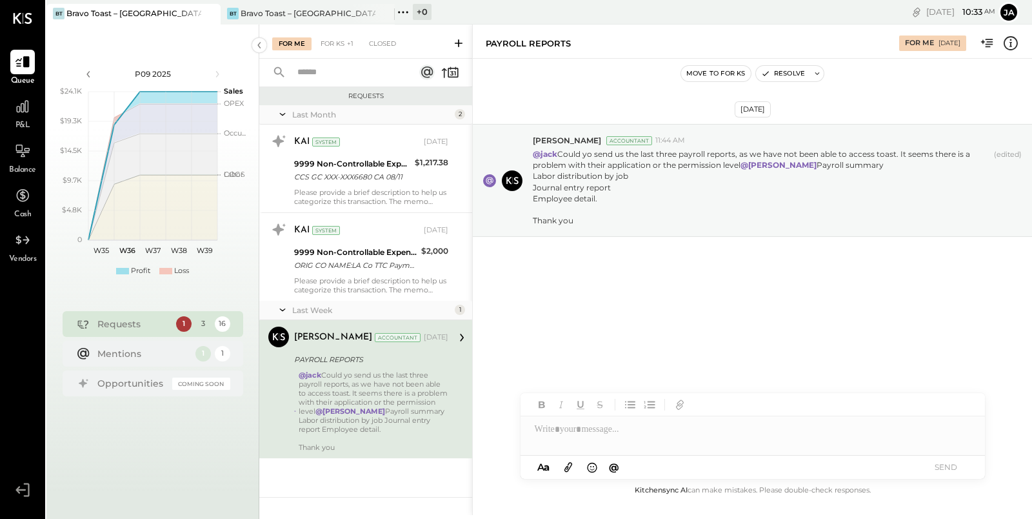
click at [587, 425] on div at bounding box center [753, 429] width 465 height 26
drag, startPoint x: 594, startPoint y: 167, endPoint x: 719, endPoint y: 167, distance: 125.2
click at [719, 167] on p "@[PERSON_NAME] Could yo send us the last three payroll reports, as we have not …" at bounding box center [761, 186] width 456 height 77
click at [720, 166] on p "@[PERSON_NAME] Could yo send us the last three payroll reports, as we have not …" at bounding box center [761, 186] width 456 height 77
click at [604, 422] on div at bounding box center [753, 429] width 465 height 26
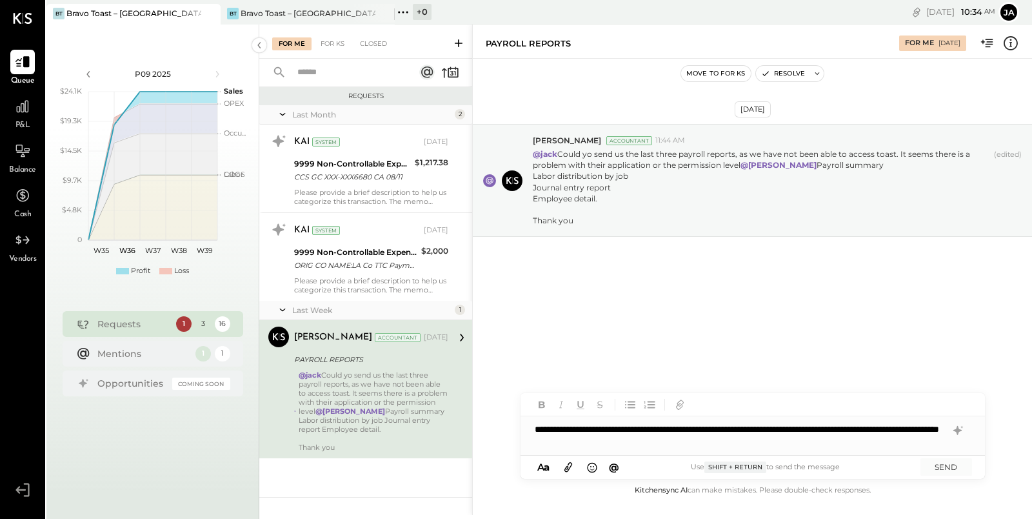
click at [646, 428] on div "**********" at bounding box center [753, 435] width 465 height 39
click at [723, 439] on div "**********" at bounding box center [753, 435] width 465 height 39
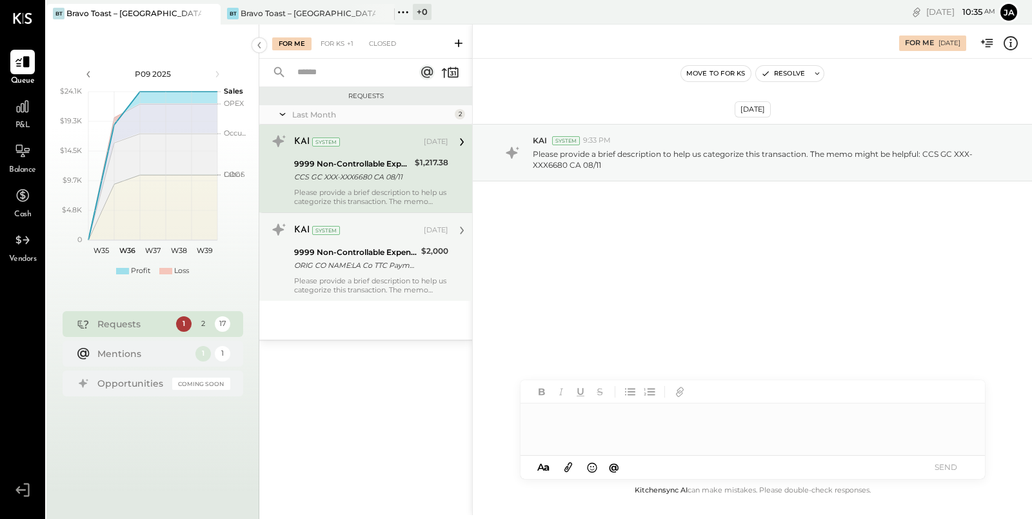
click at [376, 270] on div "ORIG CO NAME:LA Co TTC Paymnt ORIG ID:XXXXXX9161 DESC DATE: CO ENTRY DESCR:XXXX…" at bounding box center [355, 265] width 123 height 13
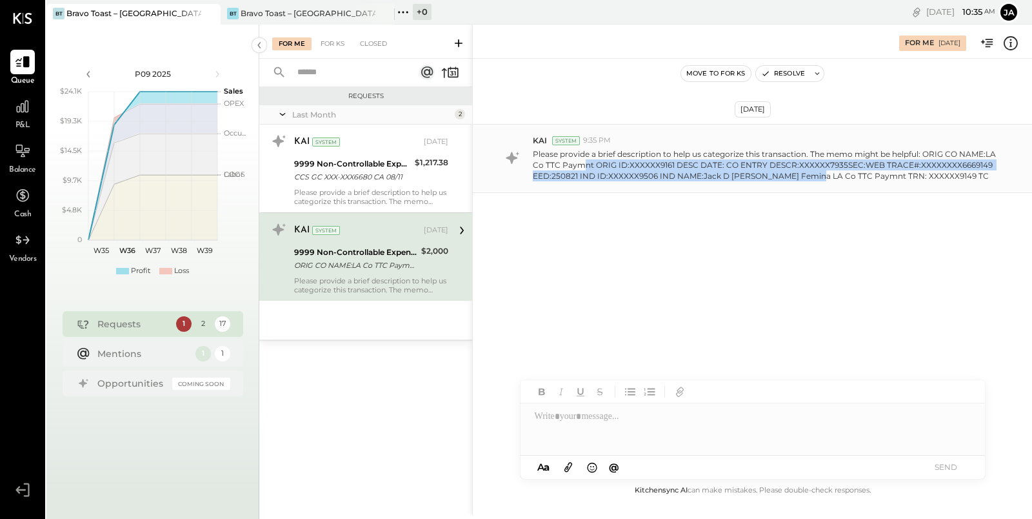
drag, startPoint x: 583, startPoint y: 161, endPoint x: 804, endPoint y: 173, distance: 221.0
click at [804, 172] on p "Please provide a brief description to help us categorize this transaction. The …" at bounding box center [765, 164] width 465 height 33
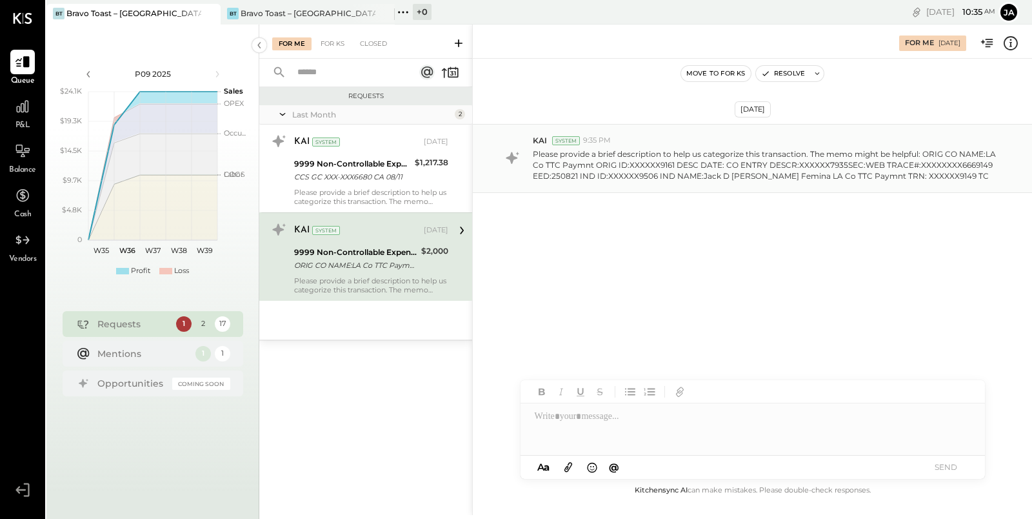
click at [852, 173] on p "Please provide a brief description to help us categorize this transaction. The …" at bounding box center [765, 164] width 465 height 33
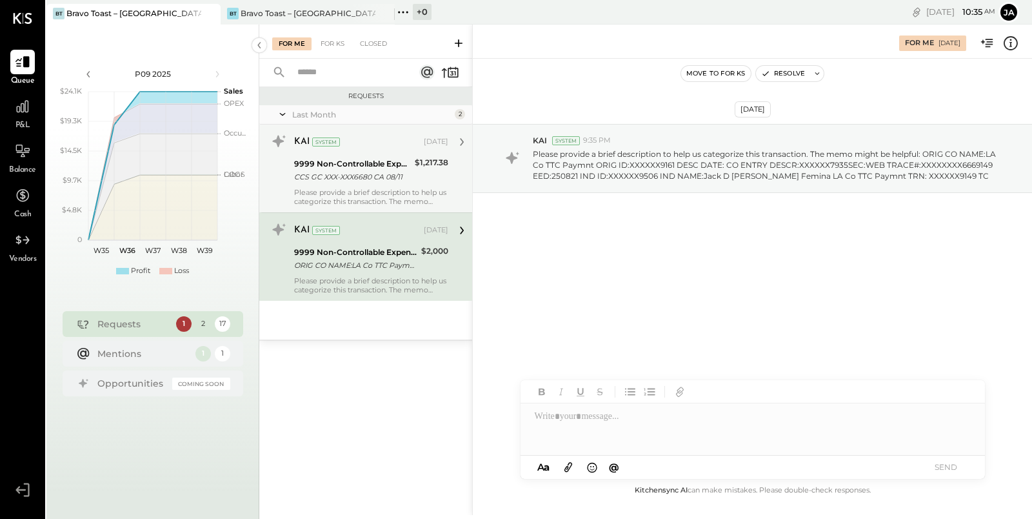
click at [416, 184] on div "$1,217.38" at bounding box center [432, 170] width 34 height 28
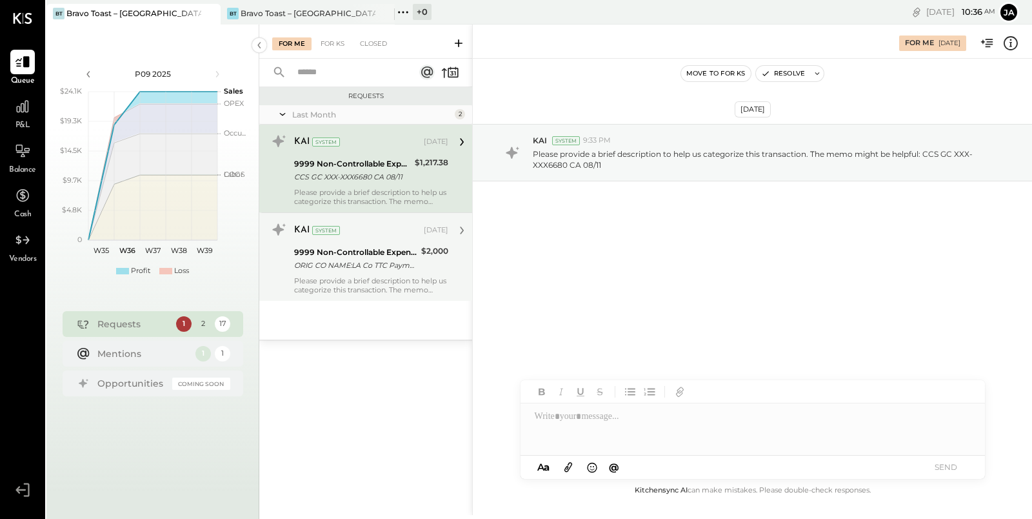
click at [406, 281] on div "Please provide a brief description to help us categorize this transaction. The …" at bounding box center [371, 285] width 154 height 18
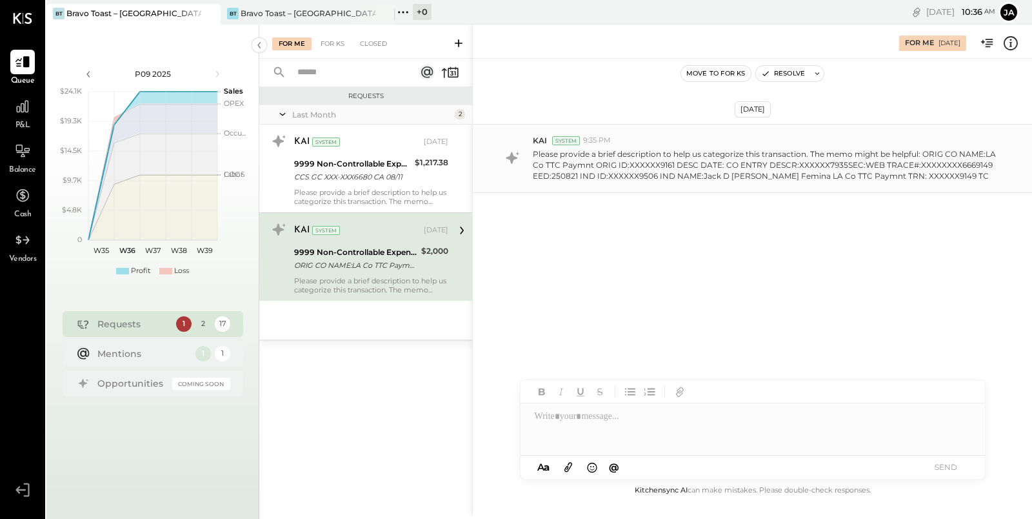
click at [568, 172] on p "Please provide a brief description to help us categorize this transaction. The …" at bounding box center [765, 164] width 465 height 33
click at [592, 232] on div "[DATE] KAI System 9:35 PM Please provide a brief description to help us categor…" at bounding box center [752, 190] width 559 height 199
click at [579, 449] on div at bounding box center [753, 429] width 465 height 52
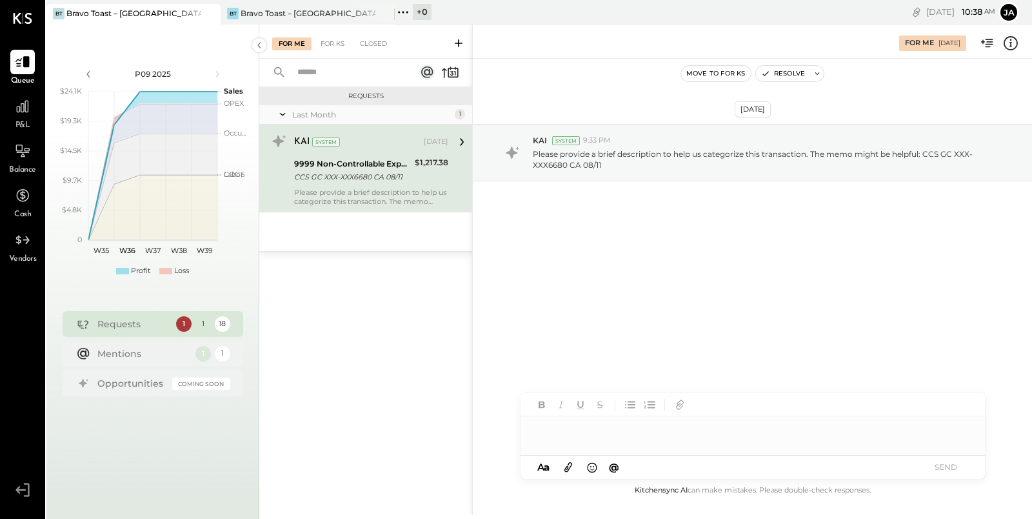
click at [645, 423] on div at bounding box center [753, 429] width 465 height 26
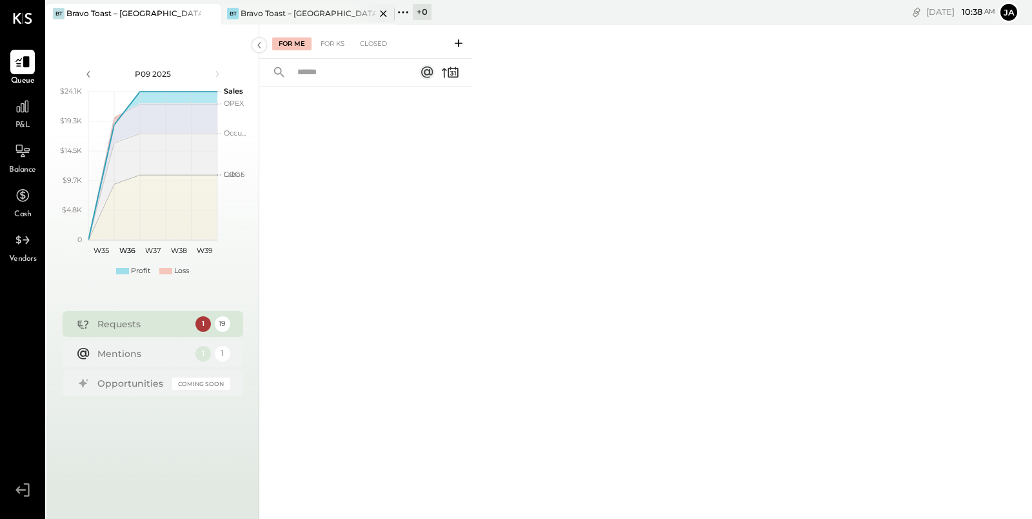
click at [296, 10] on div "Bravo Toast – [GEOGRAPHIC_DATA]" at bounding box center [308, 13] width 135 height 11
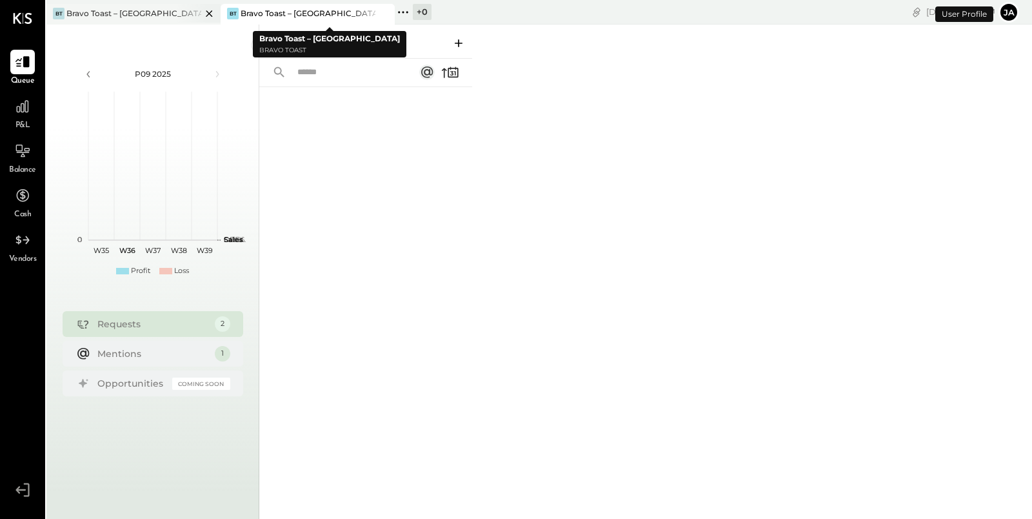
click at [99, 14] on div "Bravo Toast – [GEOGRAPHIC_DATA]" at bounding box center [133, 13] width 135 height 11
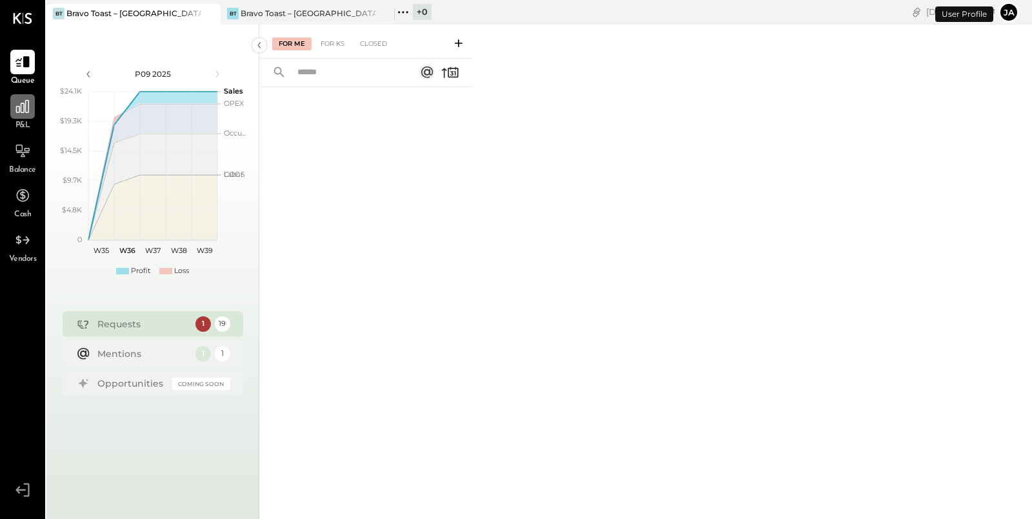
click at [18, 106] on icon at bounding box center [22, 106] width 13 height 13
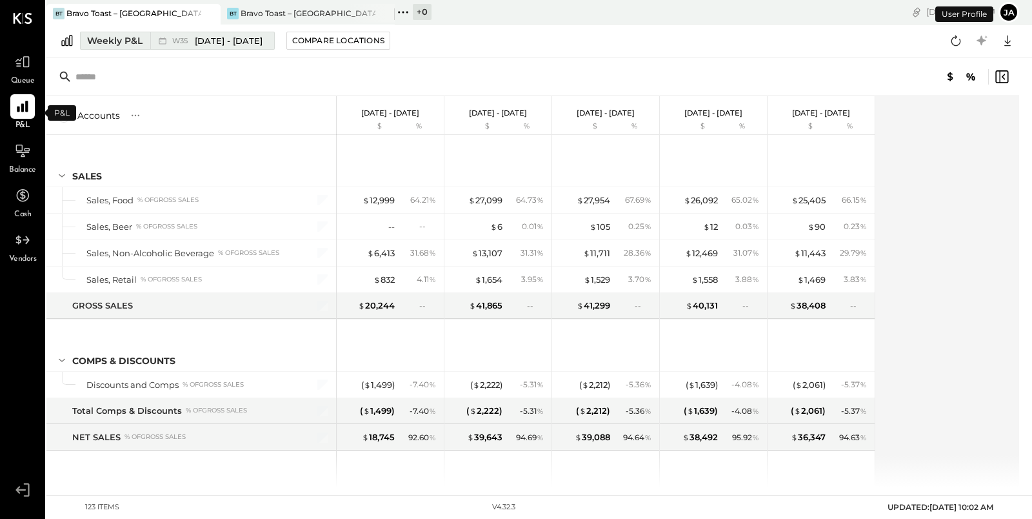
click at [123, 39] on div "Weekly P&L" at bounding box center [114, 40] width 55 height 13
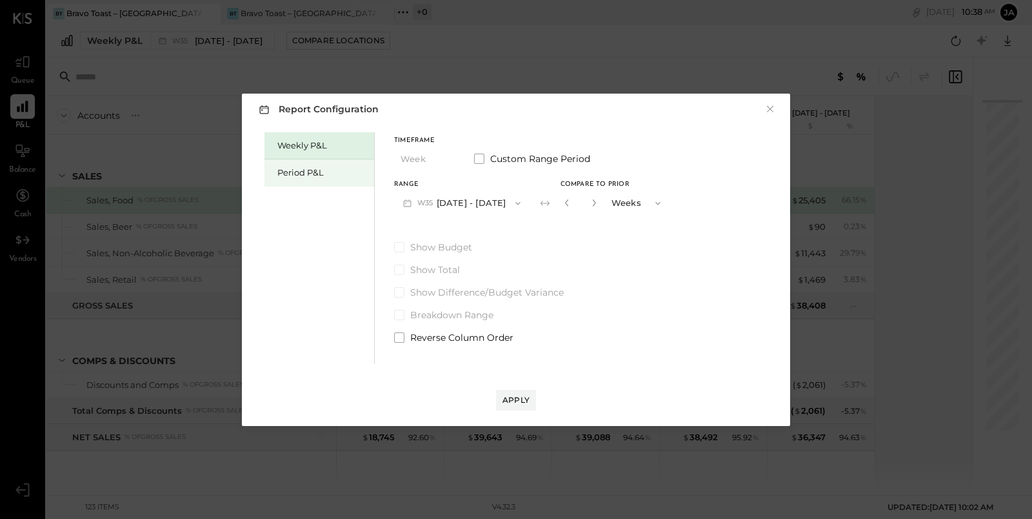
click at [338, 169] on div "Period P&L" at bounding box center [322, 172] width 90 height 12
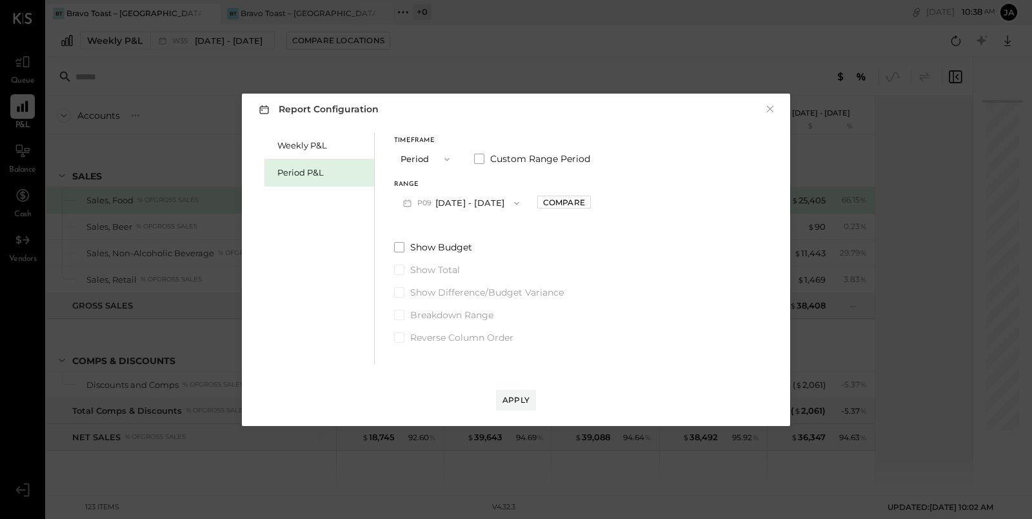
click at [522, 200] on span "button" at bounding box center [513, 203] width 17 height 10
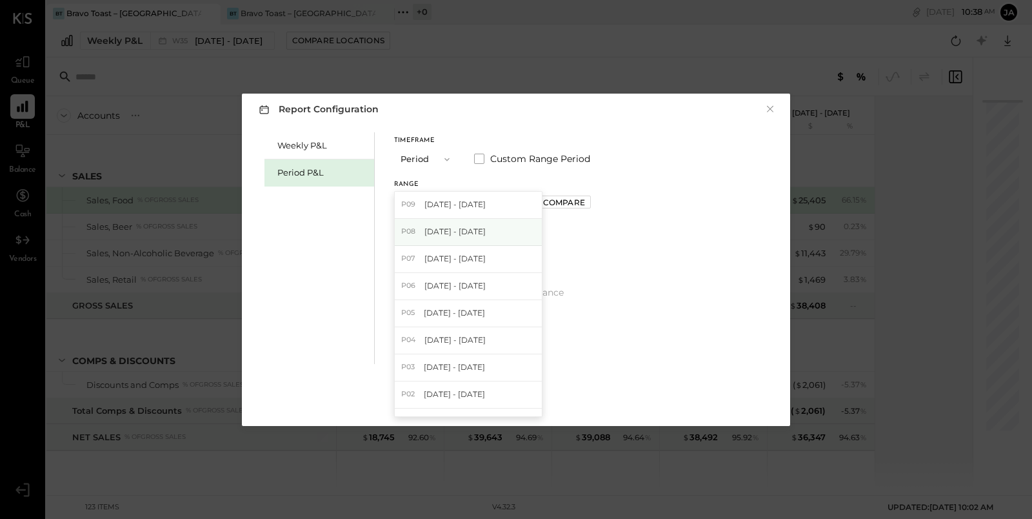
click at [519, 234] on div "P08 [DATE] - [DATE]" at bounding box center [468, 232] width 147 height 27
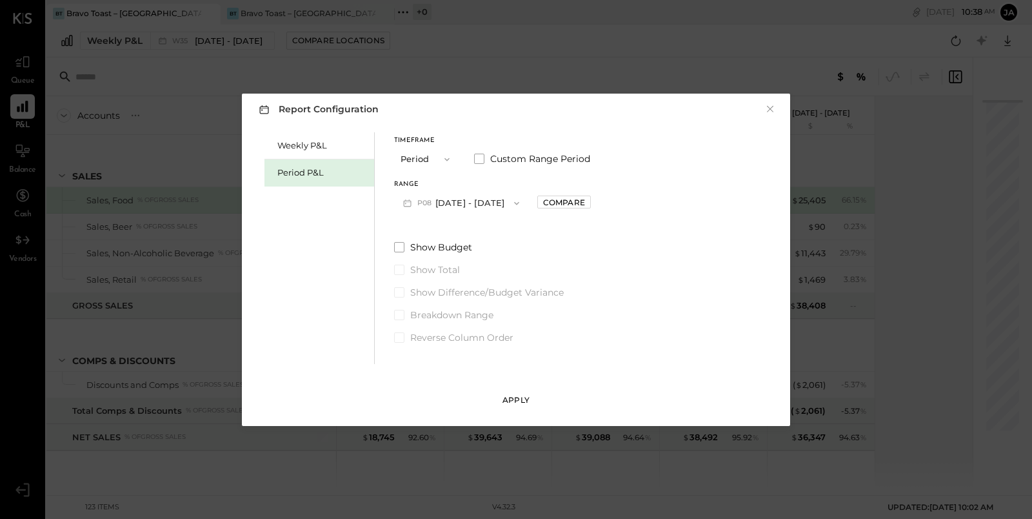
click at [516, 399] on div "Apply" at bounding box center [516, 399] width 27 height 11
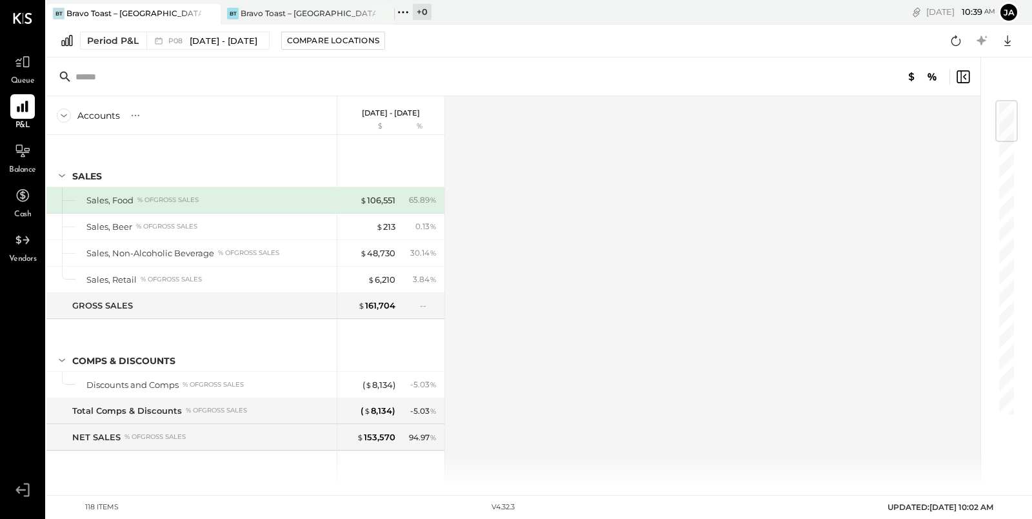
click at [18, 48] on div "Queue P&L Balance Cash Vendors v 4.32.3" at bounding box center [22, 259] width 45 height 519
click at [19, 55] on icon at bounding box center [22, 62] width 17 height 17
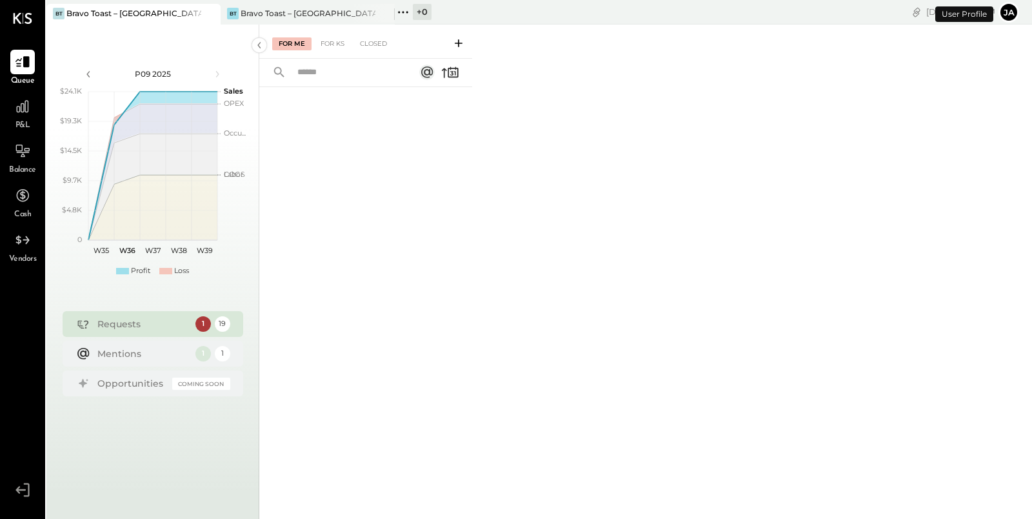
click at [453, 40] on icon at bounding box center [458, 43] width 13 height 13
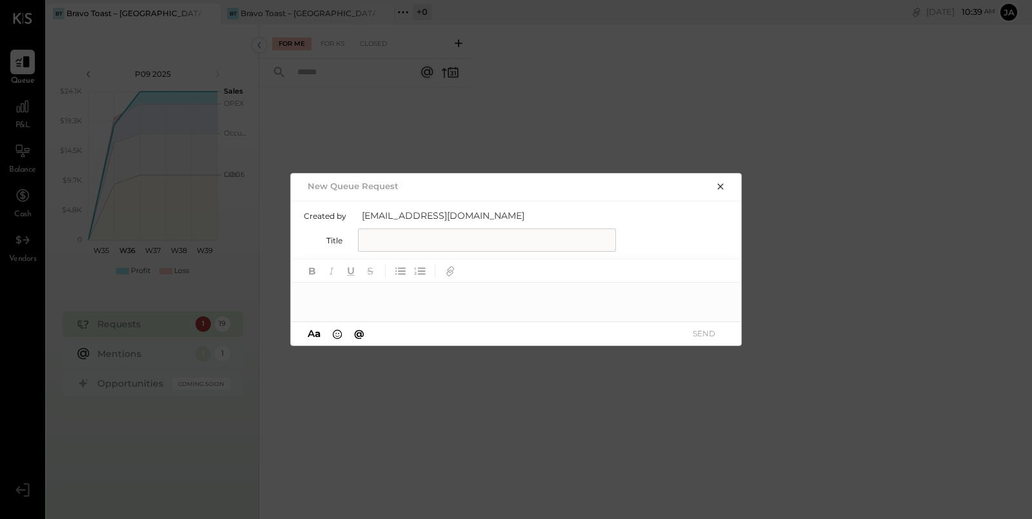
click at [467, 232] on input "text" at bounding box center [487, 239] width 258 height 23
type input "*"
drag, startPoint x: 440, startPoint y: 239, endPoint x: 274, endPoint y: 234, distance: 165.9
click at [278, 236] on div "New Queue Request Created by [PERSON_NAME][EMAIL_ADDRESS][DOMAIN_NAME] Title **…" at bounding box center [516, 259] width 1032 height 519
type input "**********"
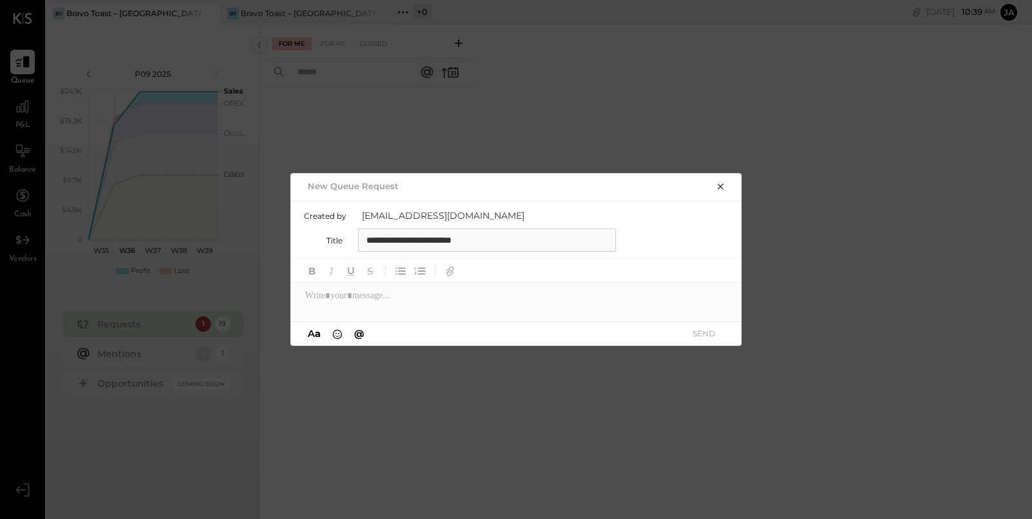
click at [360, 288] on div at bounding box center [517, 296] width 452 height 26
drag, startPoint x: 511, startPoint y: 295, endPoint x: 199, endPoint y: 296, distance: 311.7
click at [201, 296] on div "**********" at bounding box center [516, 259] width 1032 height 519
click at [571, 290] on div "**********" at bounding box center [517, 296] width 452 height 26
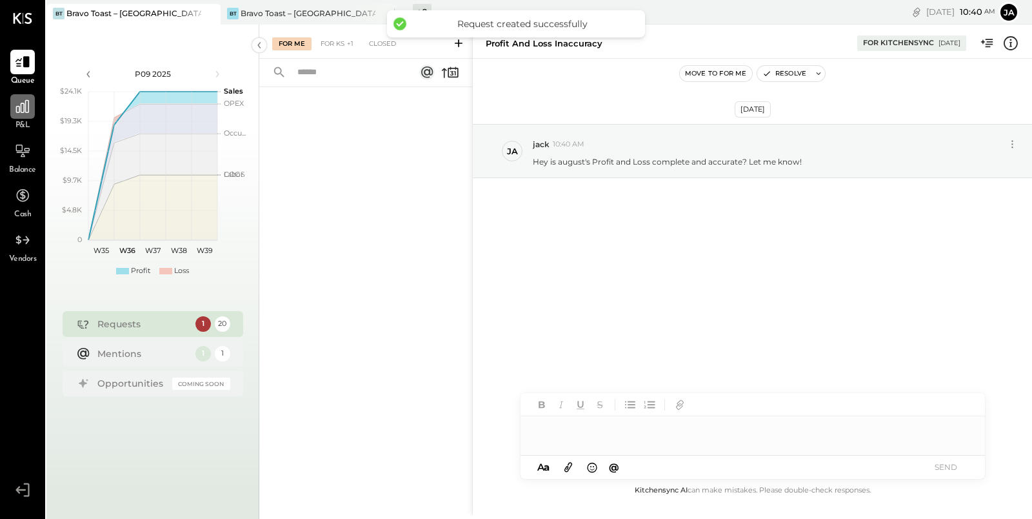
click at [17, 115] on div at bounding box center [22, 106] width 25 height 25
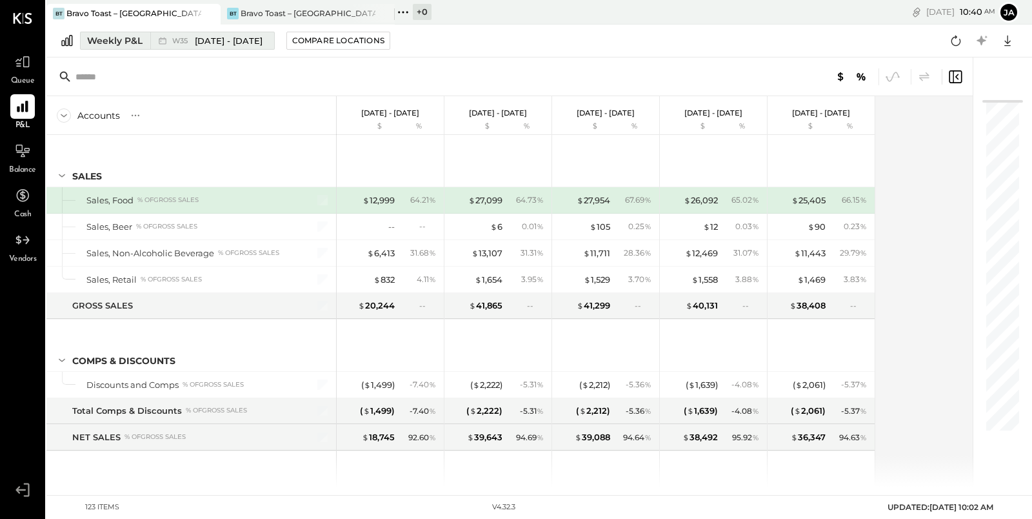
click at [126, 42] on div "Weekly P&L" at bounding box center [114, 40] width 55 height 13
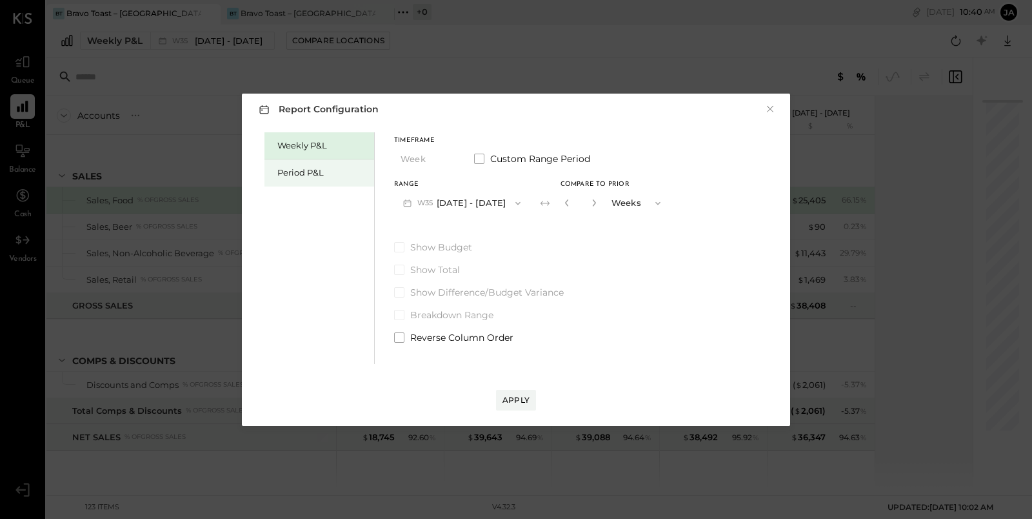
click at [317, 170] on div "Period P&L" at bounding box center [322, 172] width 90 height 12
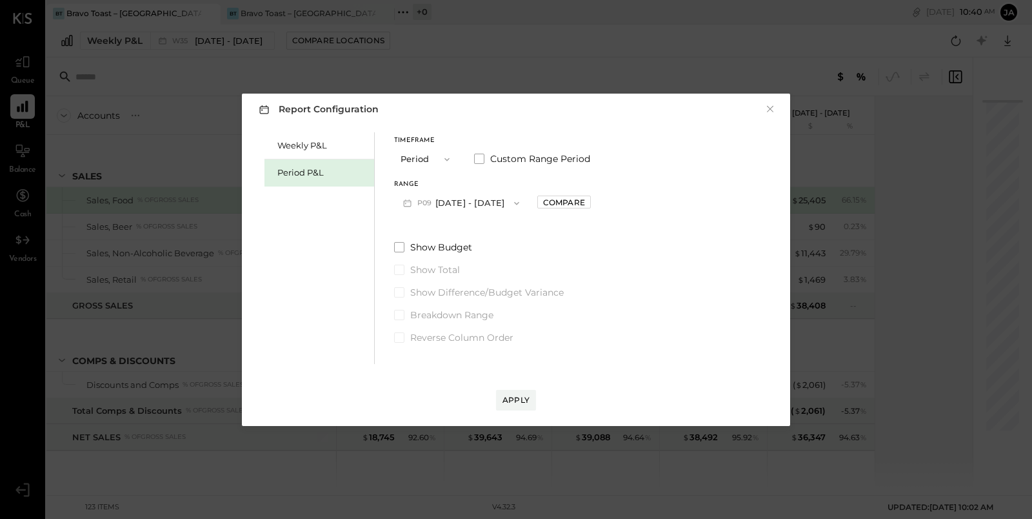
click at [508, 207] on button "P09 [DATE] - [DATE]" at bounding box center [461, 203] width 134 height 24
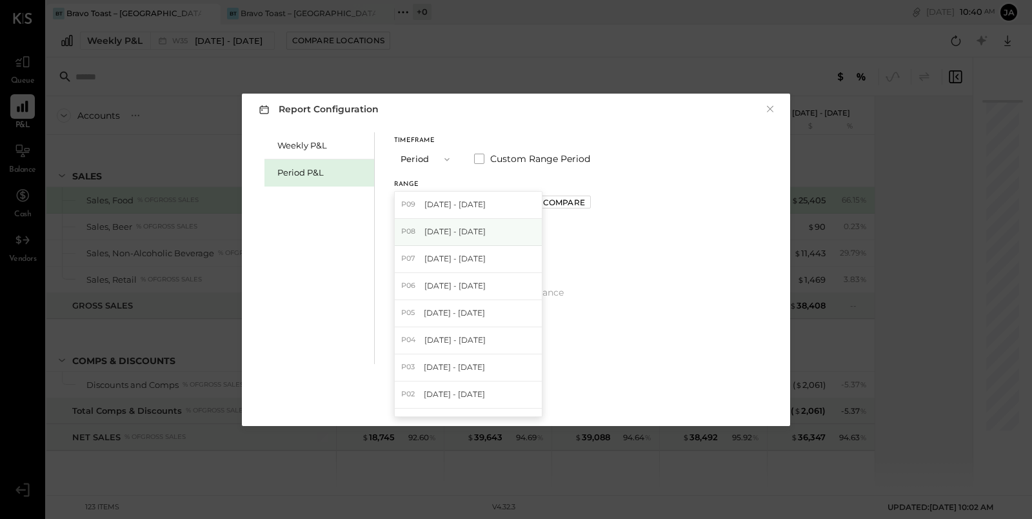
click at [505, 230] on div "P08 [DATE] - [DATE]" at bounding box center [468, 232] width 147 height 27
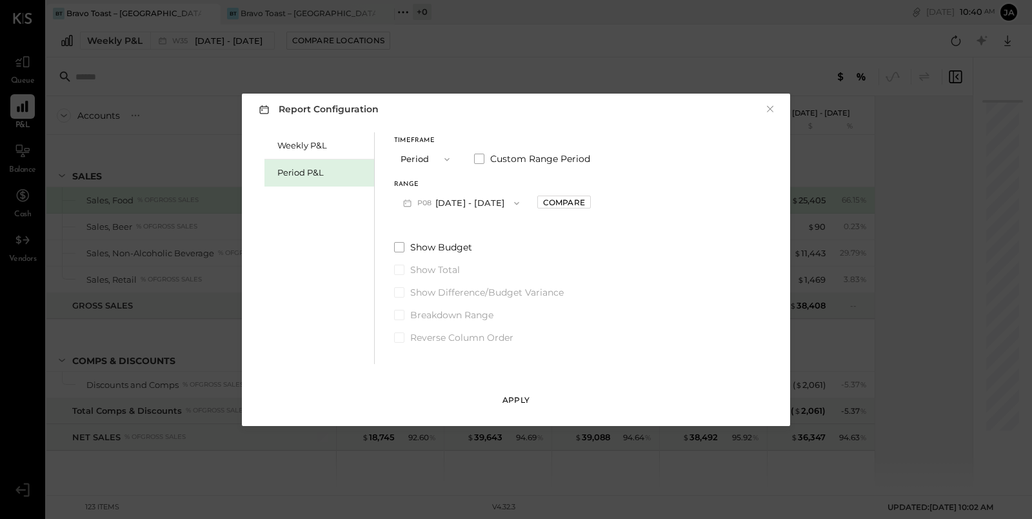
click at [525, 390] on button "Apply" at bounding box center [516, 400] width 40 height 21
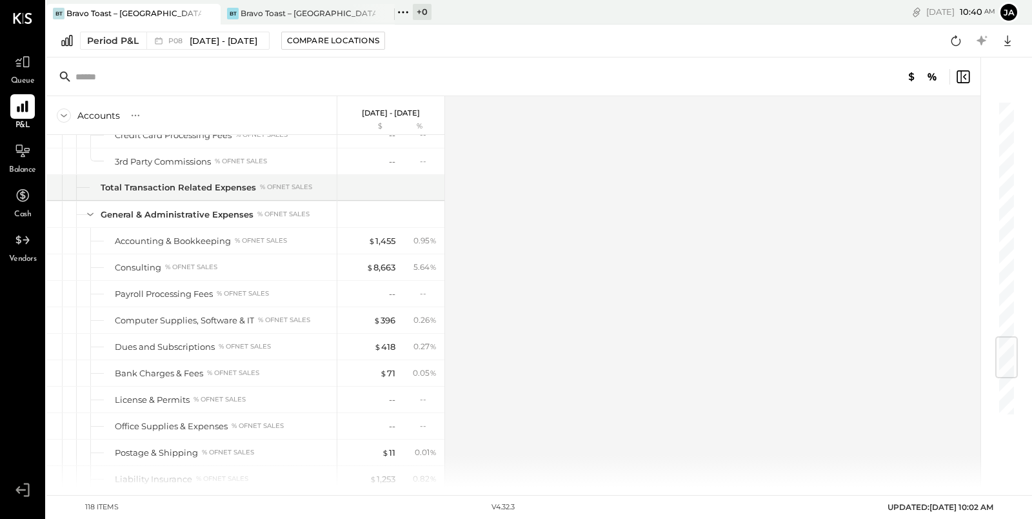
scroll to position [2273, 0]
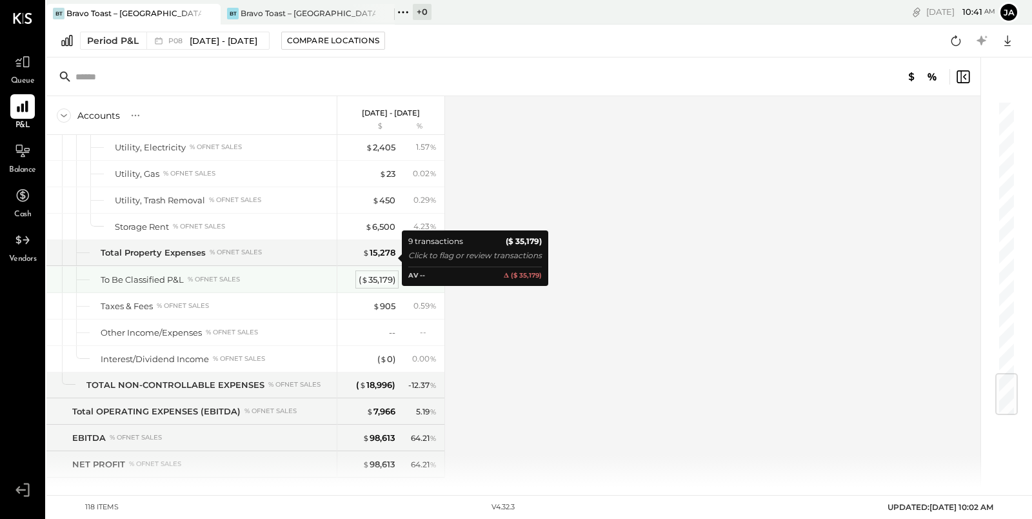
click at [383, 274] on div "( $ 35,179 )" at bounding box center [377, 280] width 37 height 12
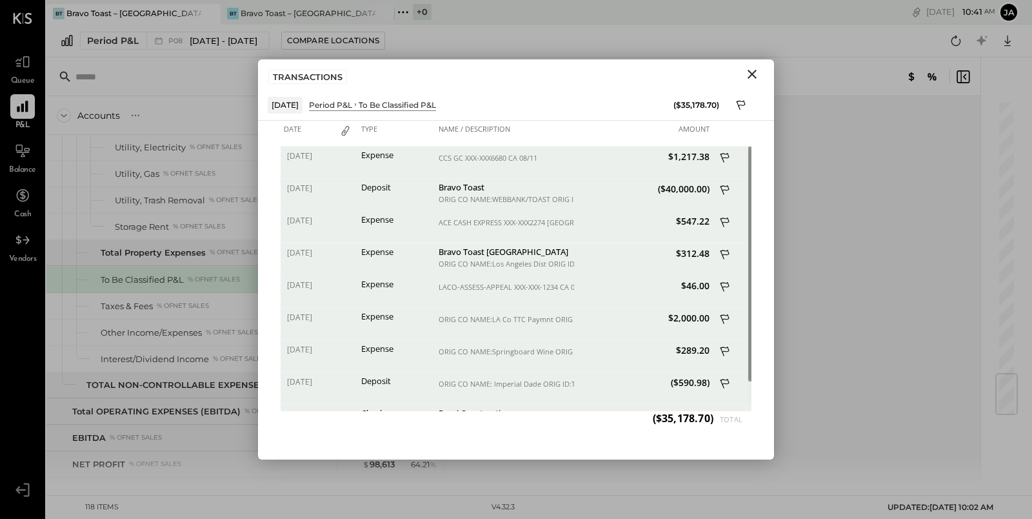
click at [753, 74] on icon "Close" at bounding box center [752, 74] width 9 height 9
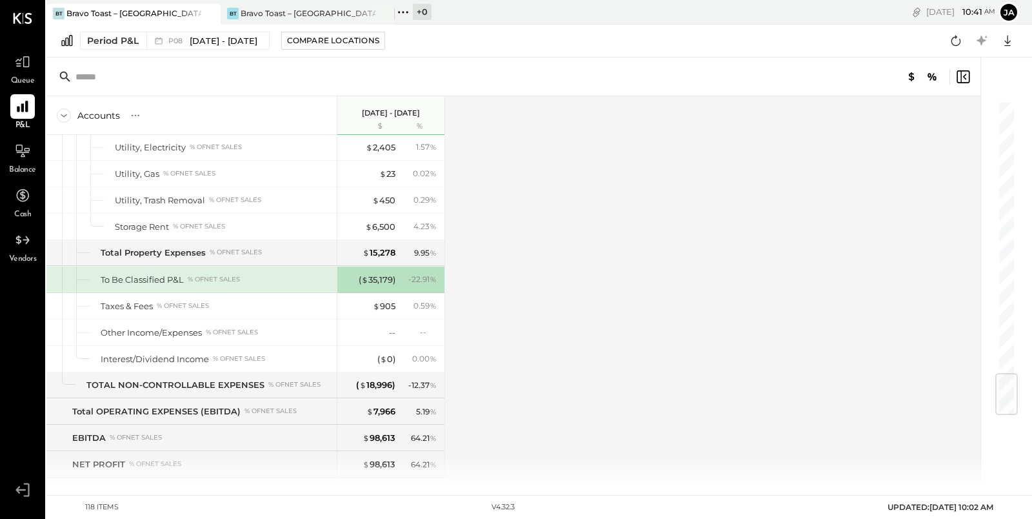
click at [479, 389] on div "Accounts S % GL [DATE] - [DATE] $ % SALES Sales, Food % of GROSS SALES Sales, B…" at bounding box center [514, 291] width 936 height 391
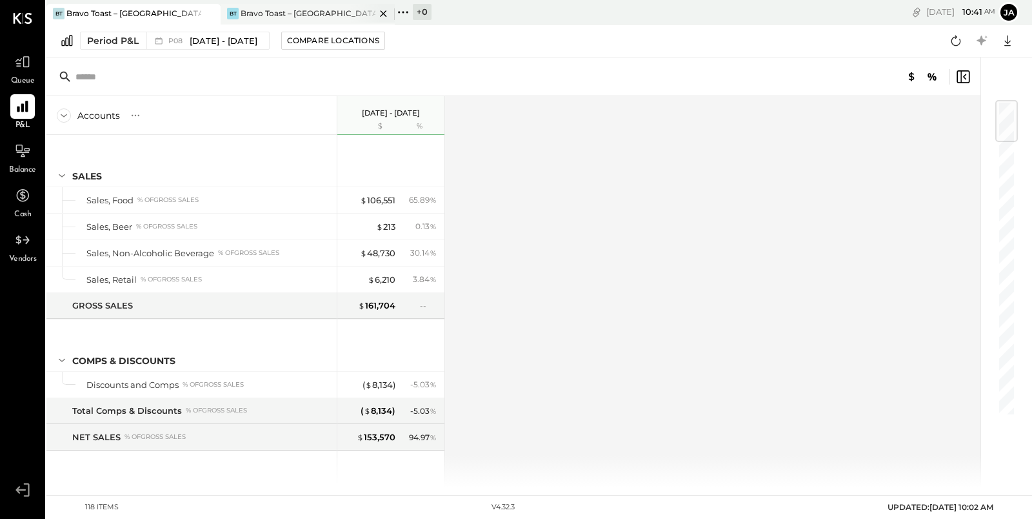
click at [317, 10] on div "Bravo Toast – [GEOGRAPHIC_DATA]" at bounding box center [308, 13] width 135 height 11
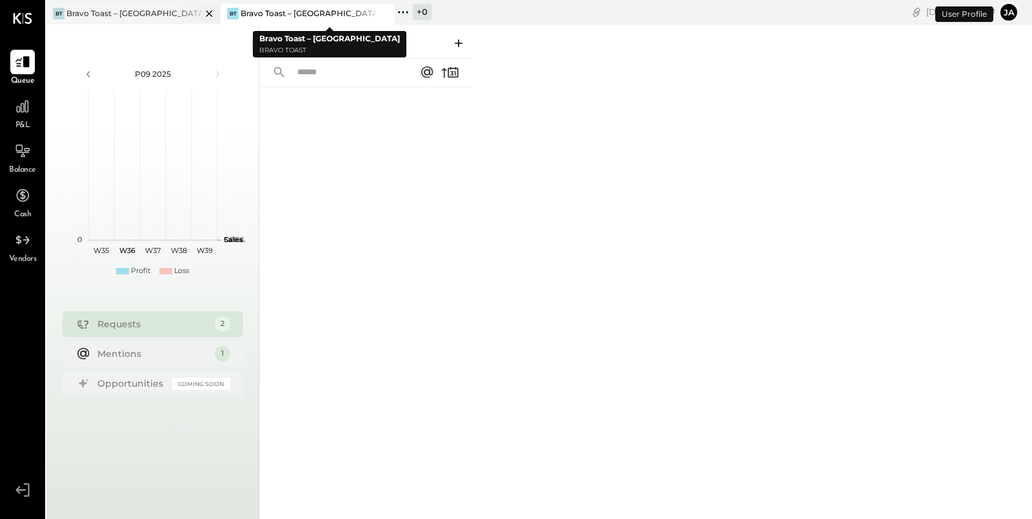
click at [112, 6] on div "[PERSON_NAME] Toast – [GEOGRAPHIC_DATA]" at bounding box center [133, 14] width 174 height 21
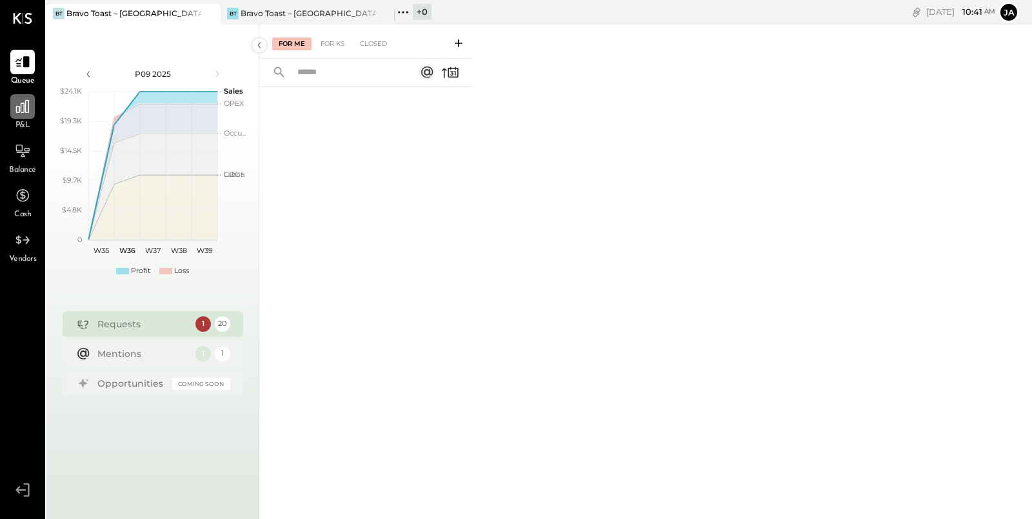
click at [25, 109] on icon at bounding box center [22, 106] width 13 height 13
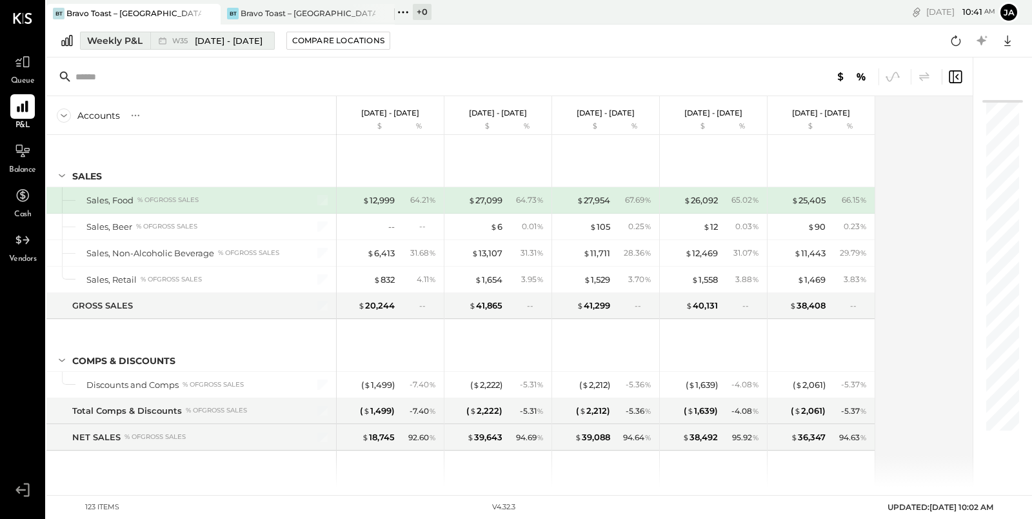
click at [132, 41] on div "Weekly P&L" at bounding box center [114, 40] width 55 height 13
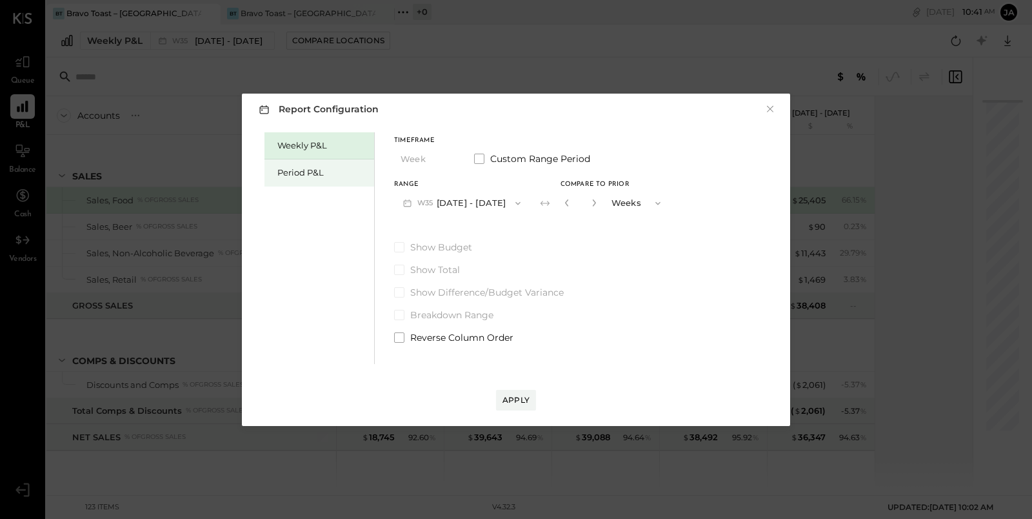
click at [303, 174] on div "Period P&L" at bounding box center [322, 172] width 90 height 12
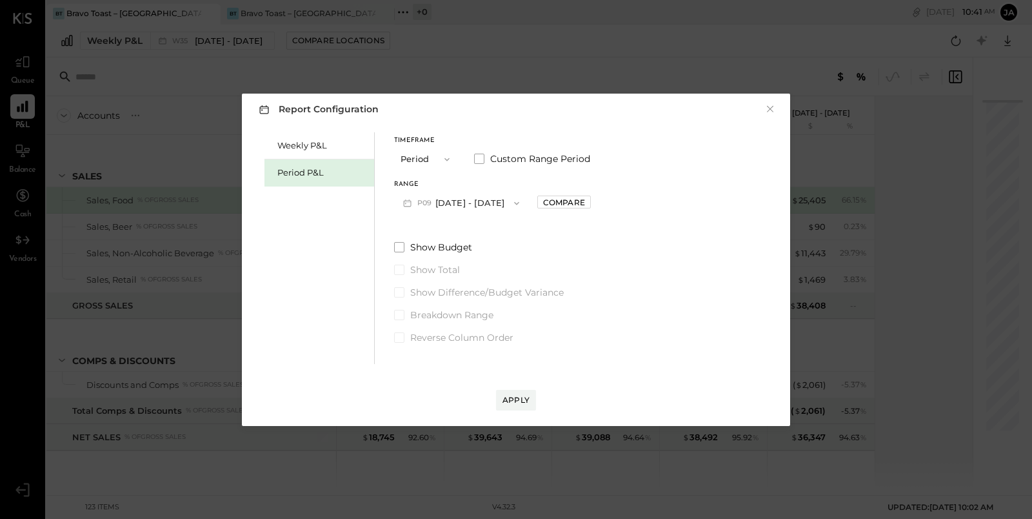
click at [505, 194] on button "P09 [DATE] - [DATE]" at bounding box center [461, 203] width 134 height 24
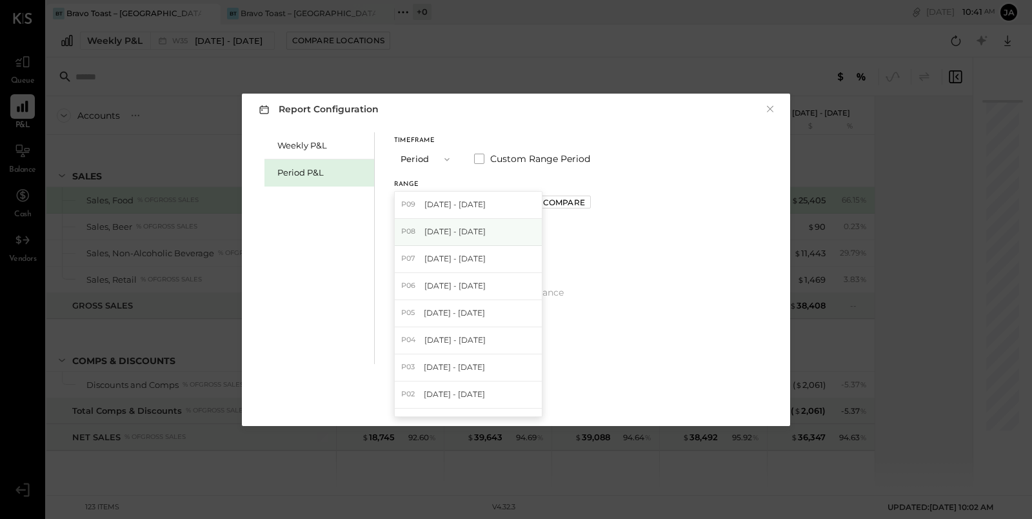
click at [505, 236] on div "P08 [DATE] - [DATE]" at bounding box center [468, 232] width 147 height 27
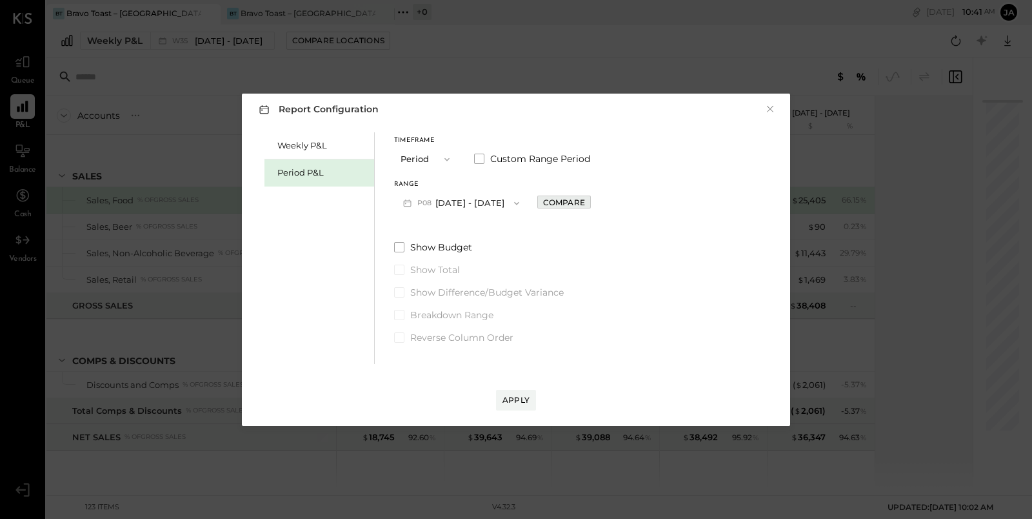
click at [579, 201] on div "Compare" at bounding box center [564, 202] width 42 height 11
click at [620, 206] on div "*" at bounding box center [593, 203] width 69 height 24
click at [598, 206] on button "button" at bounding box center [593, 203] width 10 height 14
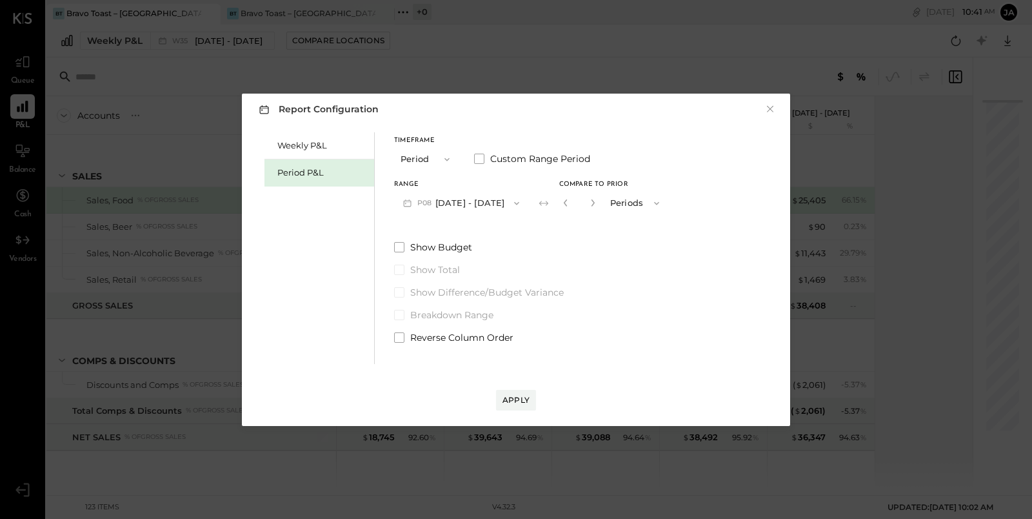
type input "*"
click at [527, 403] on div "Apply" at bounding box center [516, 399] width 27 height 11
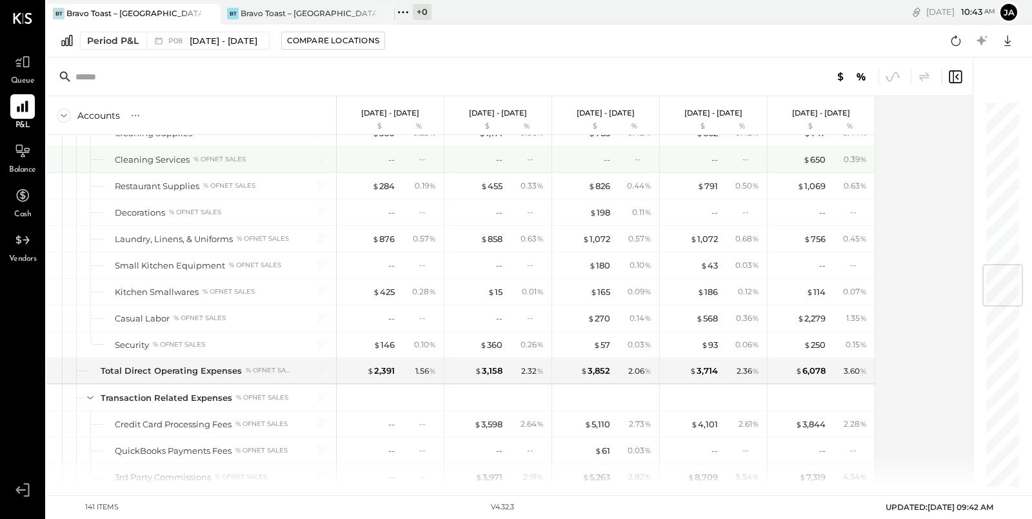
scroll to position [1365, 0]
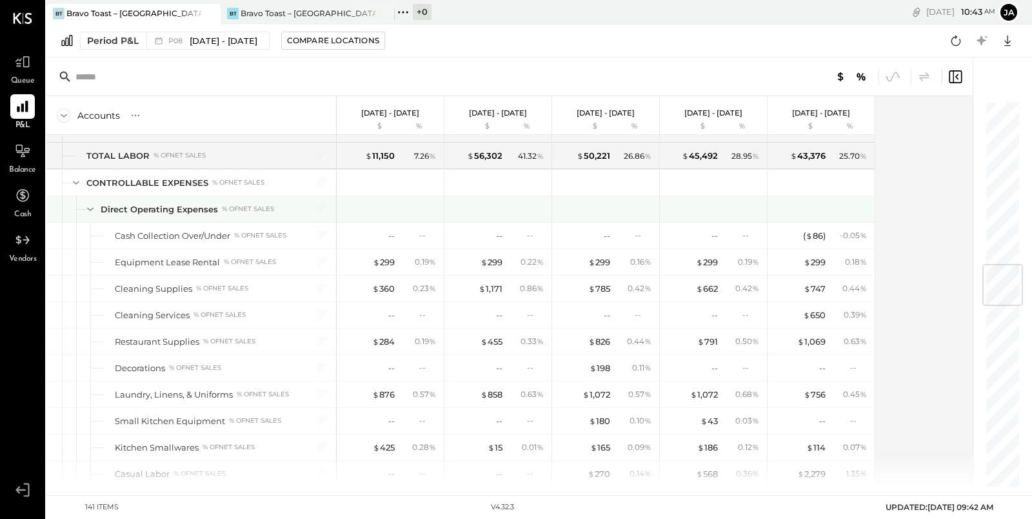
click at [91, 202] on icon at bounding box center [90, 209] width 14 height 14
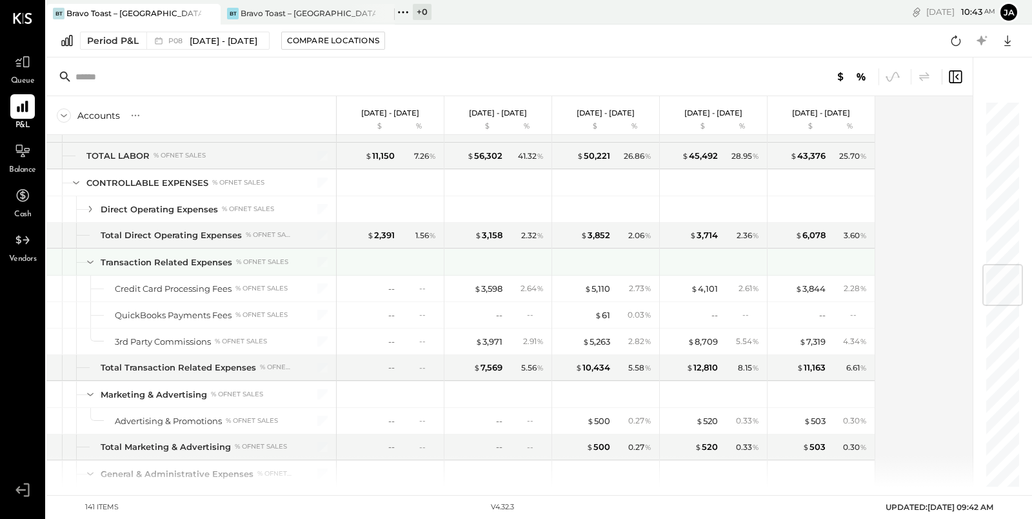
click at [92, 261] on icon at bounding box center [90, 262] width 6 height 3
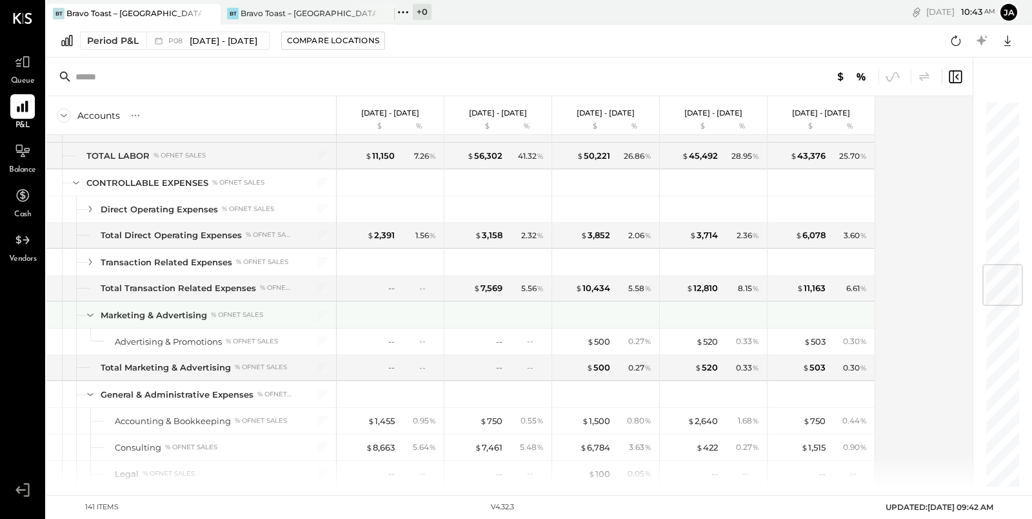
click at [88, 308] on icon at bounding box center [90, 315] width 14 height 14
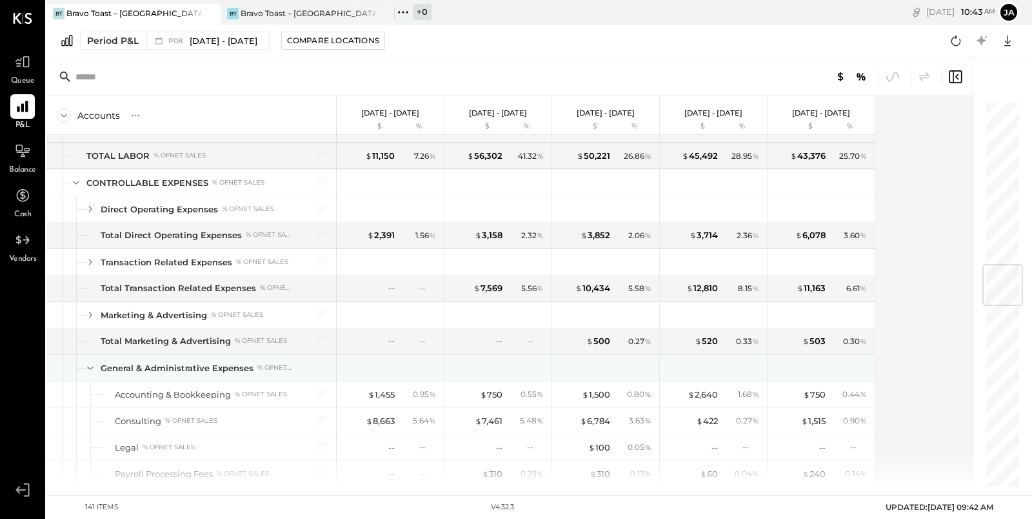
click at [90, 362] on div "General & Administrative Expenses % of NET SALES" at bounding box center [191, 368] width 290 height 26
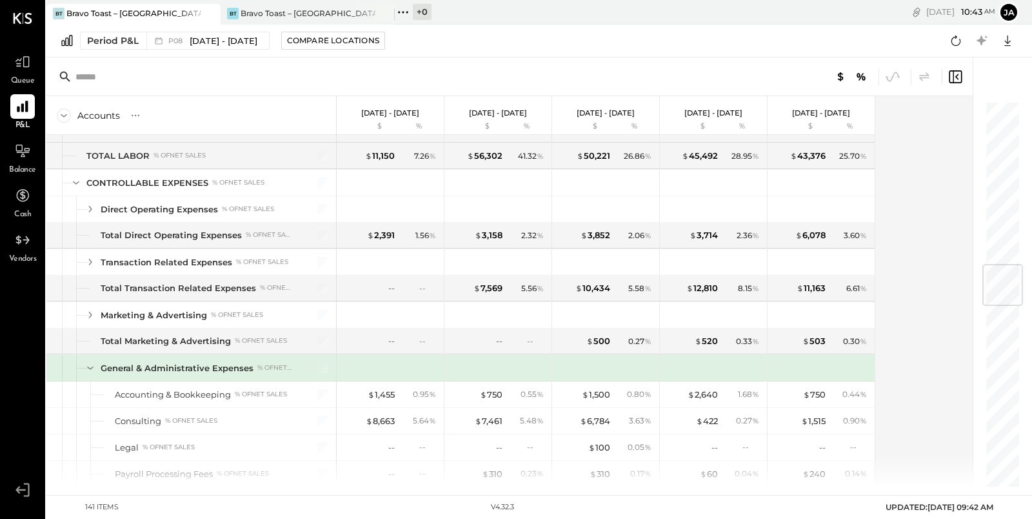
click at [90, 361] on icon at bounding box center [90, 368] width 14 height 14
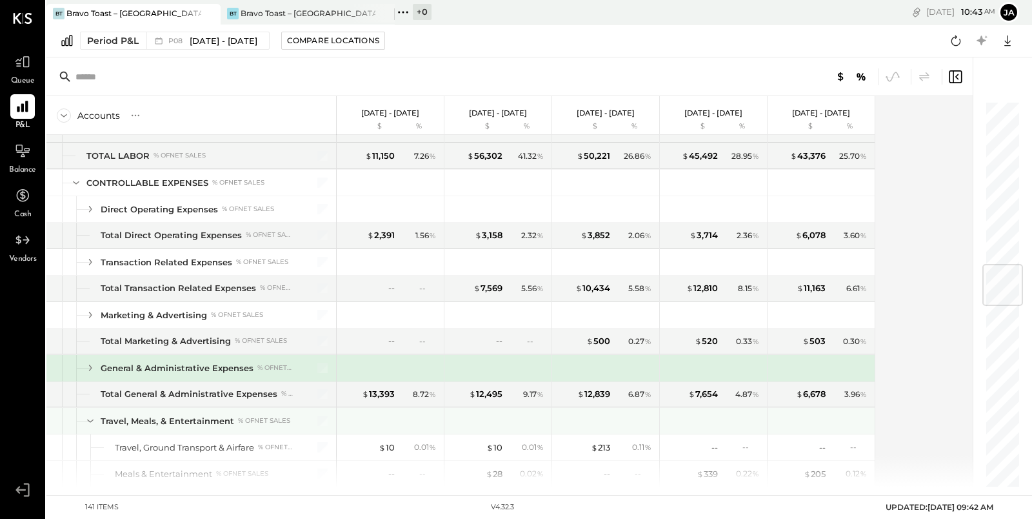
click at [94, 414] on icon at bounding box center [90, 421] width 14 height 14
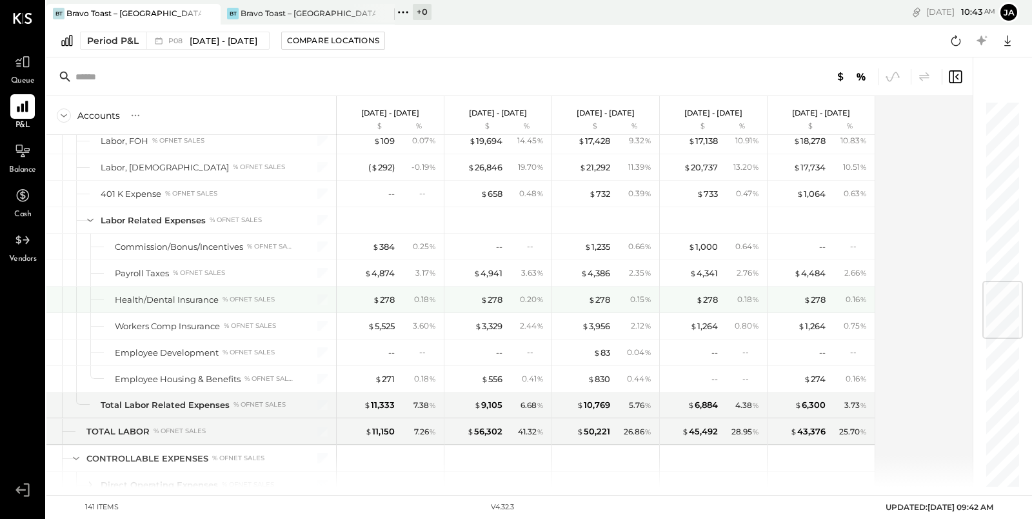
scroll to position [1057, 0]
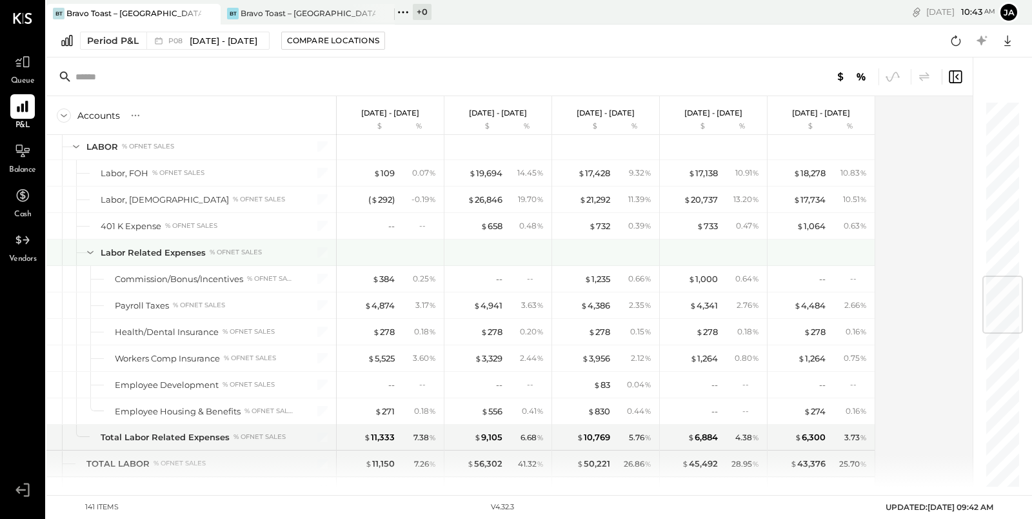
click at [92, 245] on icon at bounding box center [90, 252] width 14 height 14
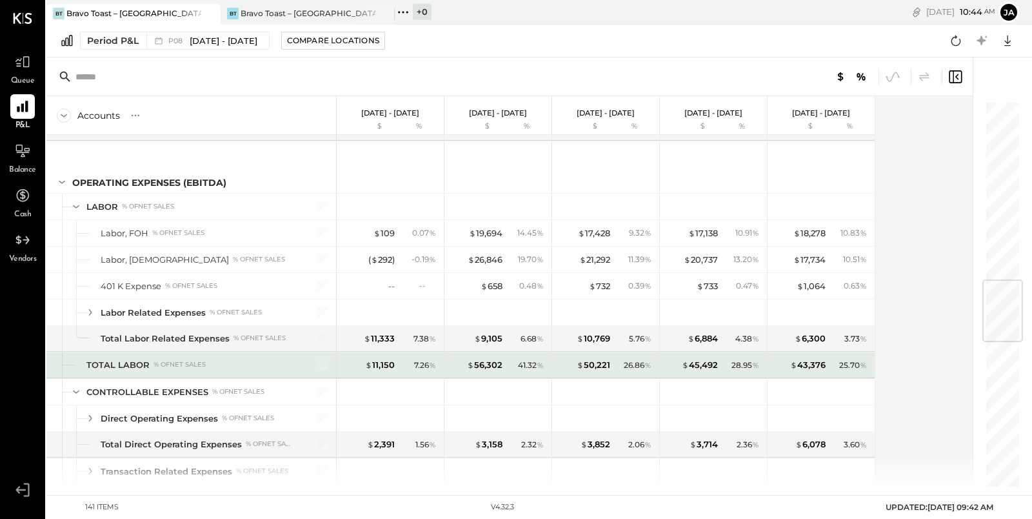
scroll to position [1010, 0]
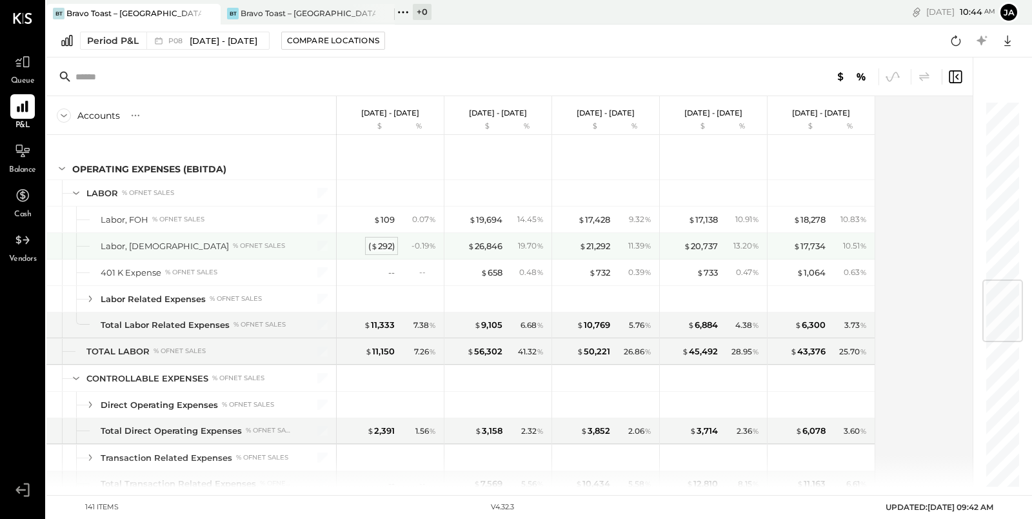
click at [383, 240] on div "( $ 292 )" at bounding box center [381, 246] width 26 height 12
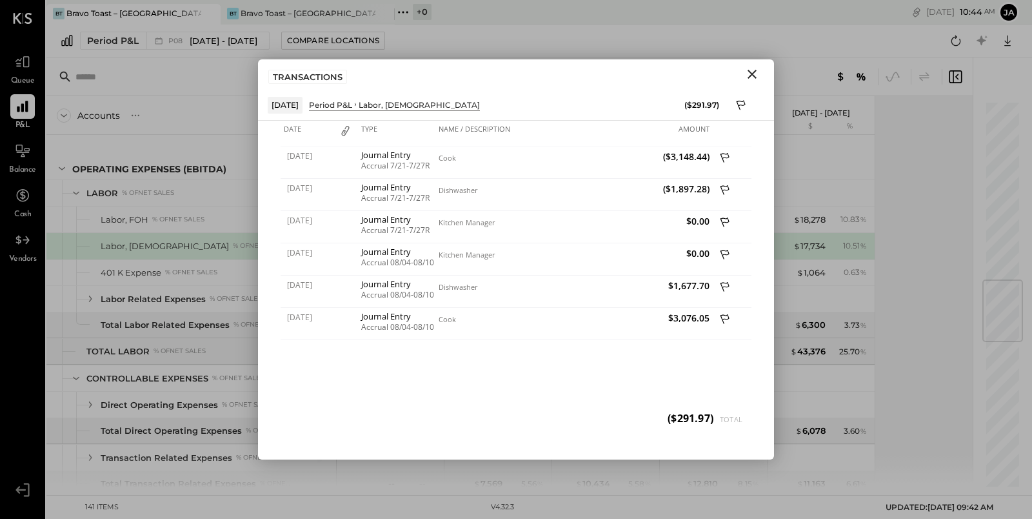
click at [752, 77] on icon "Close" at bounding box center [752, 73] width 15 height 15
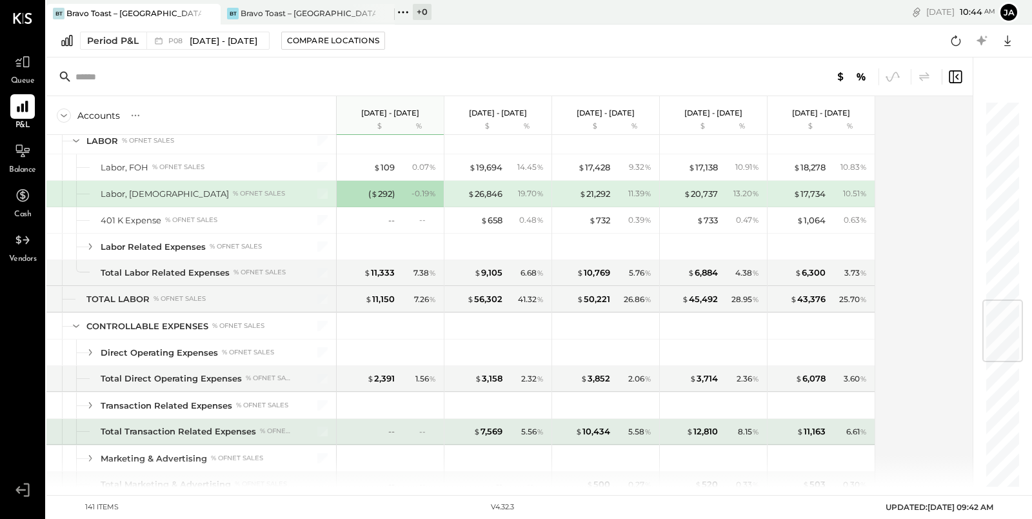
scroll to position [1123, 0]
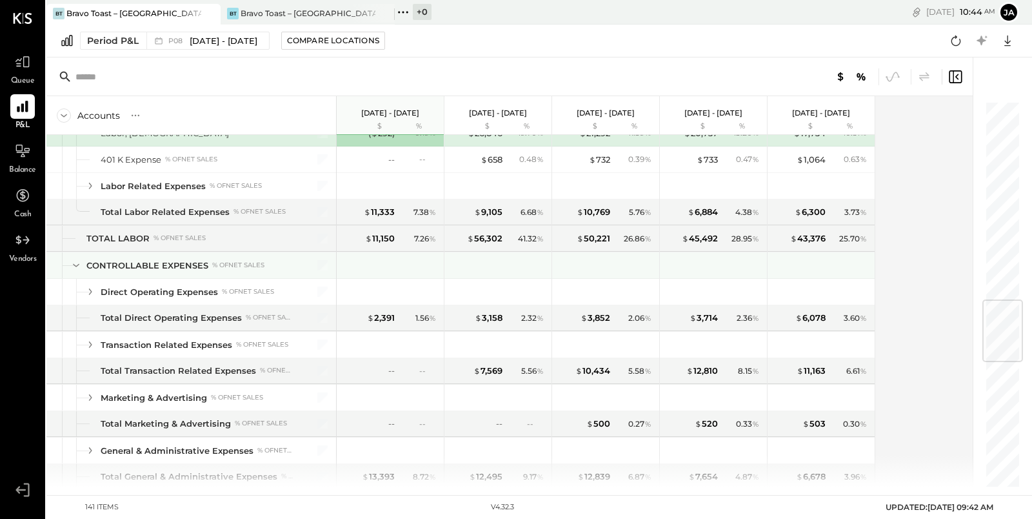
click at [77, 258] on icon at bounding box center [76, 265] width 14 height 14
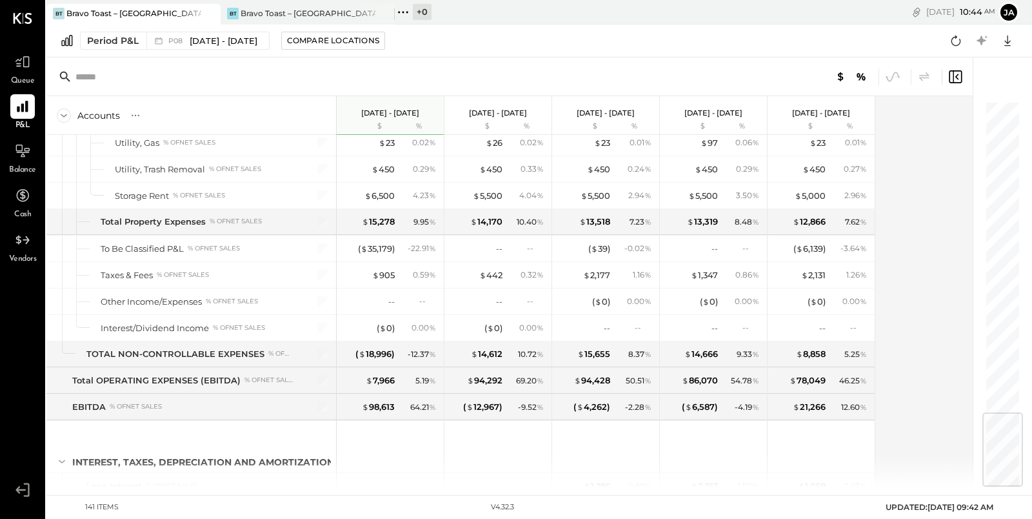
scroll to position [1486, 0]
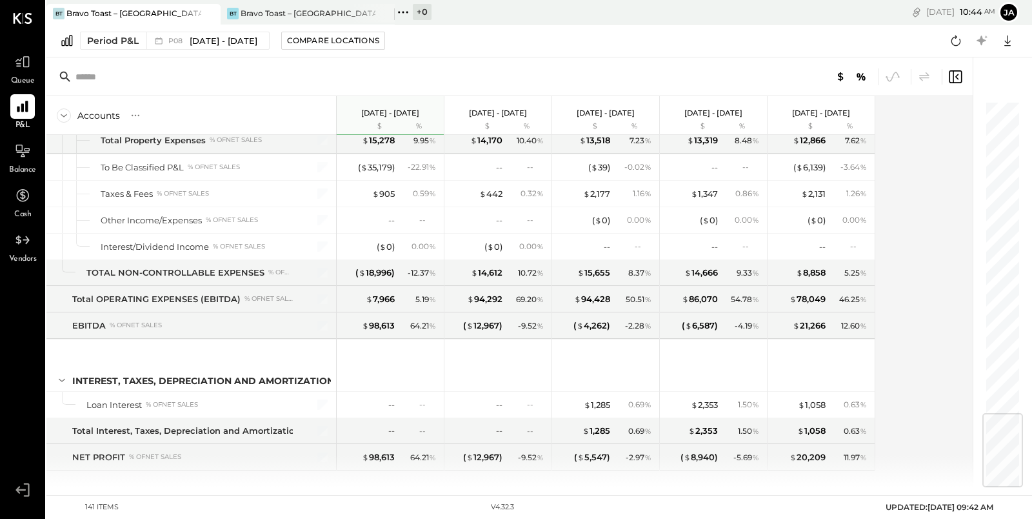
click at [527, 57] on div at bounding box center [509, 76] width 927 height 39
